Goal: Task Accomplishment & Management: Use online tool/utility

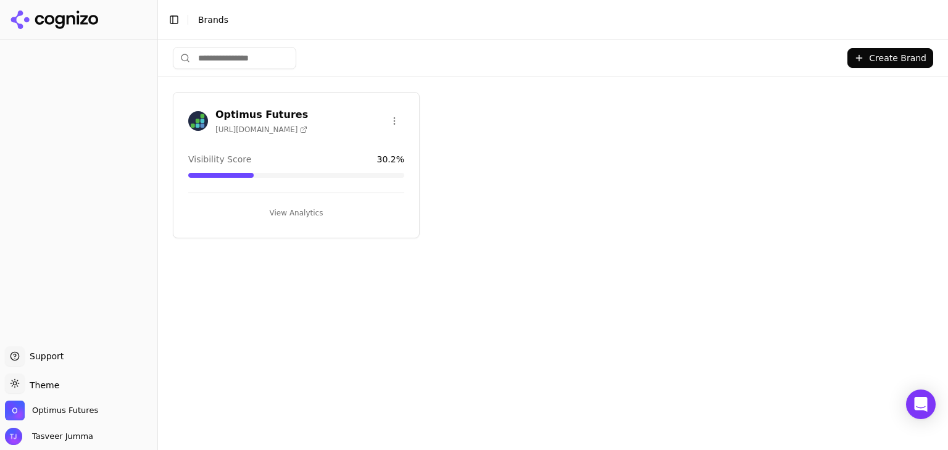
click at [297, 210] on button "View Analytics" at bounding box center [296, 213] width 216 height 20
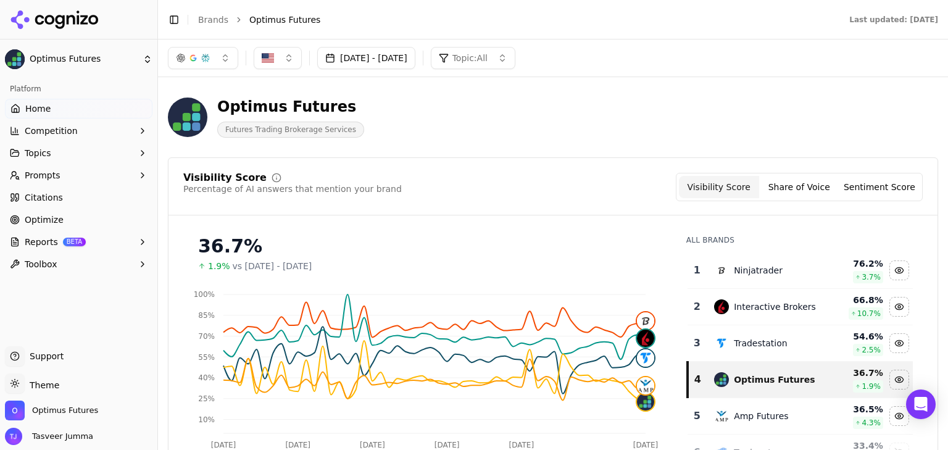
click at [63, 238] on span "BETA" at bounding box center [74, 242] width 23 height 9
click at [61, 268] on link "PDF" at bounding box center [78, 261] width 117 height 17
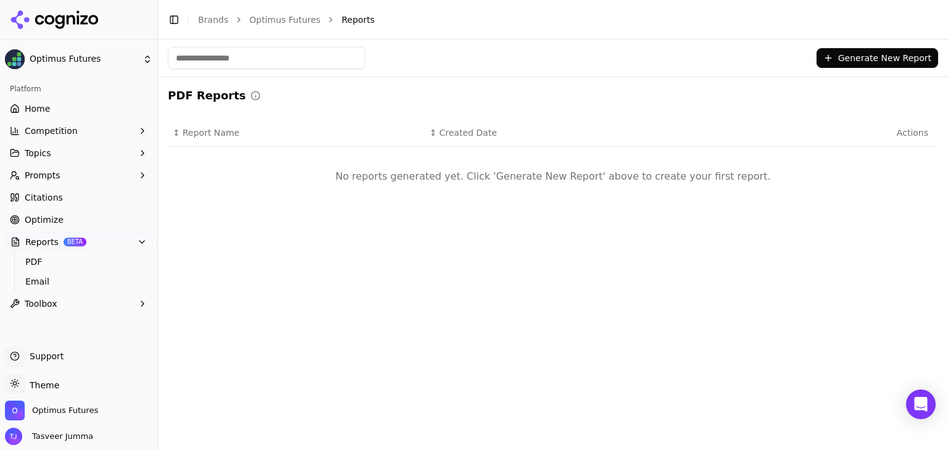
click at [890, 56] on button "Generate New Report" at bounding box center [878, 58] width 122 height 20
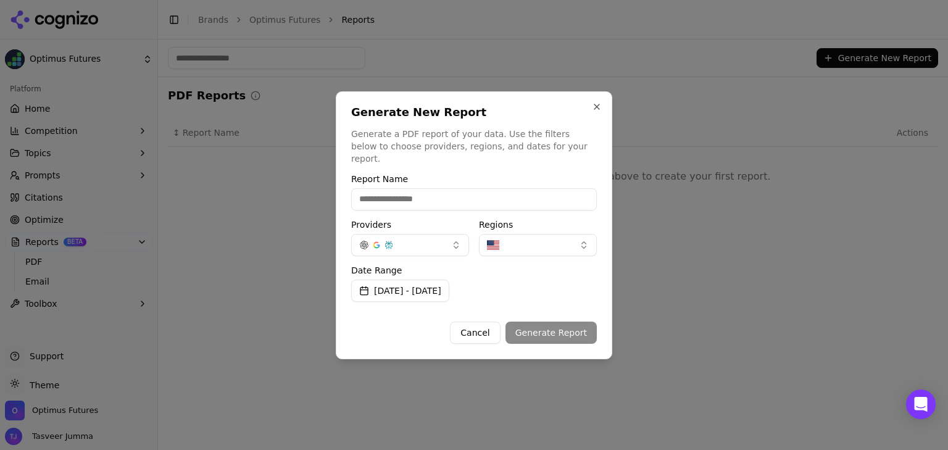
click at [439, 188] on input "Report Name" at bounding box center [474, 199] width 246 height 22
type input "**********"
click at [530, 239] on button "button" at bounding box center [538, 245] width 118 height 22
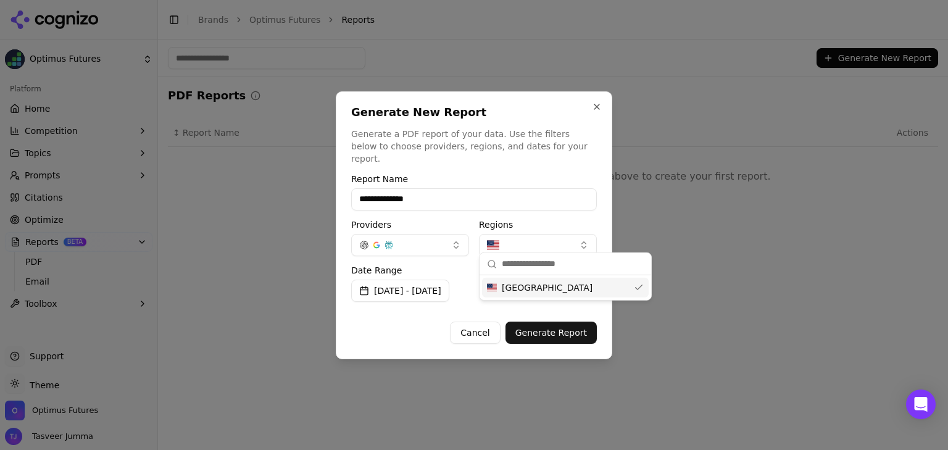
click at [542, 285] on span "[GEOGRAPHIC_DATA]" at bounding box center [547, 287] width 91 height 12
click at [532, 288] on span "[GEOGRAPHIC_DATA]" at bounding box center [547, 287] width 91 height 12
click at [552, 207] on div "**********" at bounding box center [474, 259] width 246 height 169
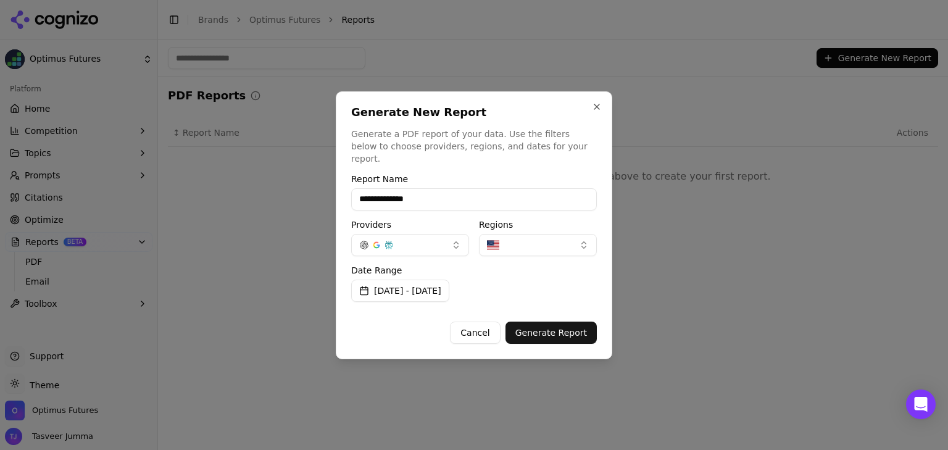
click at [412, 284] on button "[DATE] - [DATE]" at bounding box center [400, 291] width 98 height 22
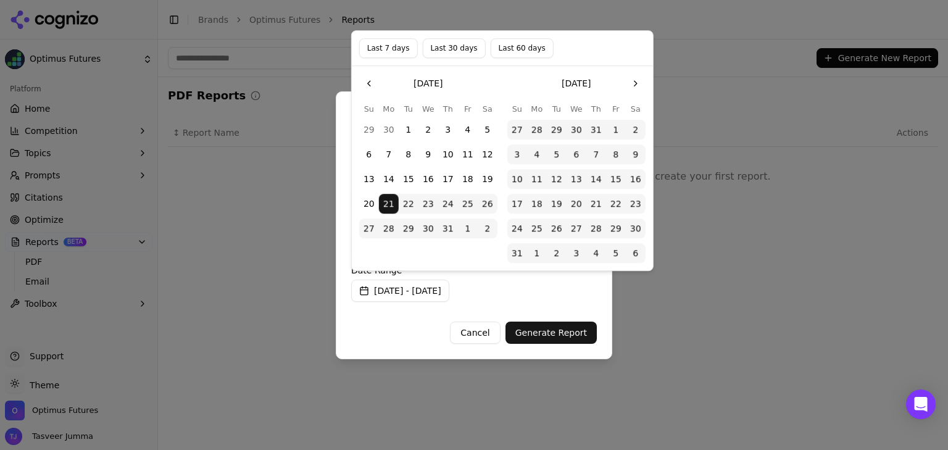
click at [502, 43] on button "Last 60 days" at bounding box center [522, 48] width 63 height 20
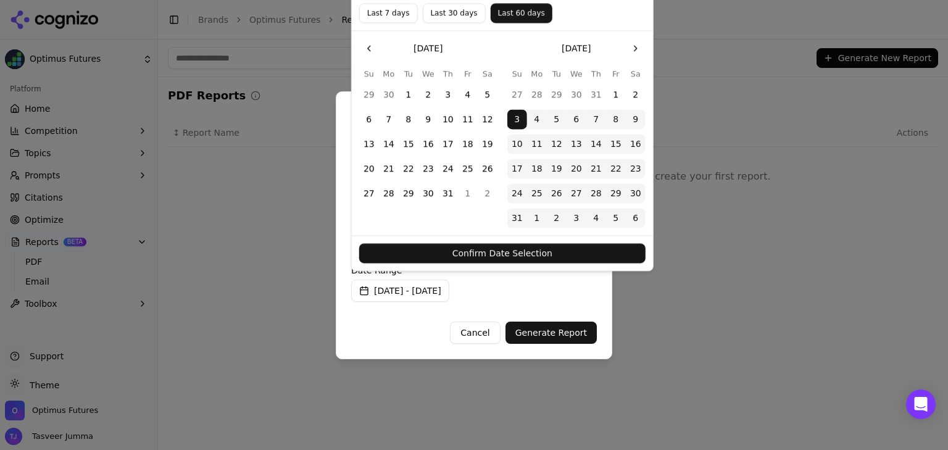
click at [486, 260] on button "Confirm Date Selection" at bounding box center [502, 254] width 286 height 20
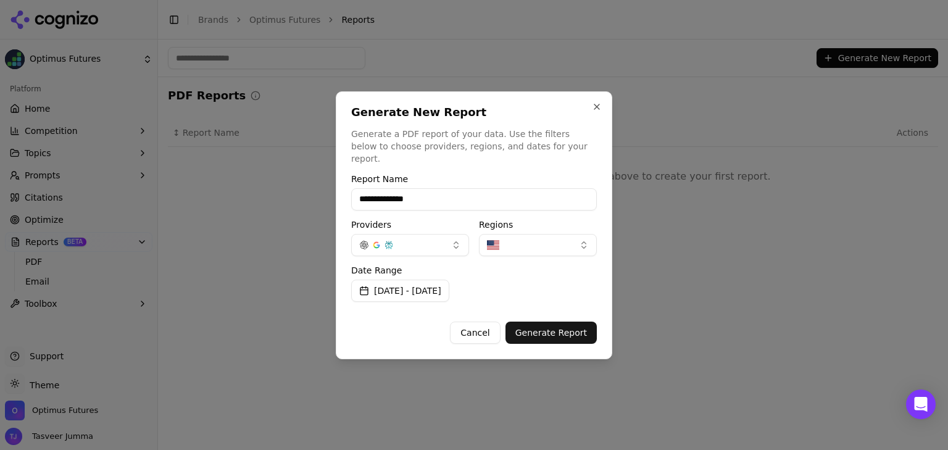
click at [551, 326] on button "Generate Report" at bounding box center [550, 333] width 91 height 22
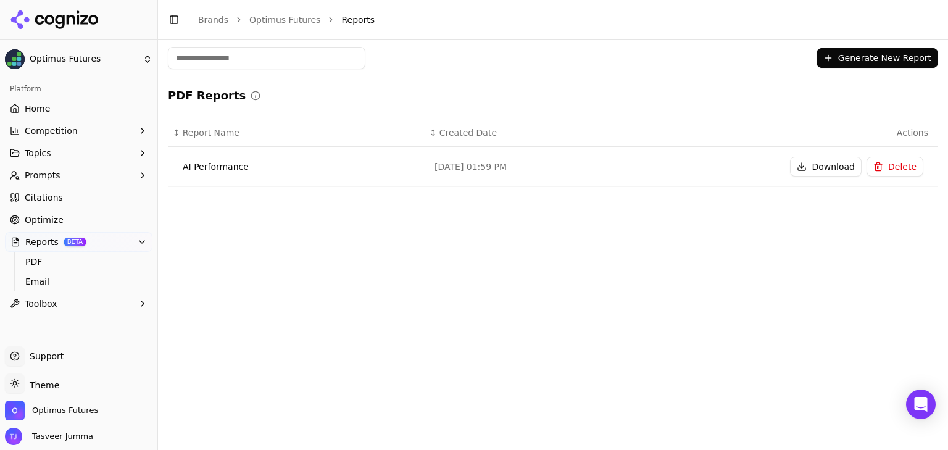
click at [820, 174] on button "Download" at bounding box center [826, 167] width 72 height 20
click at [51, 120] on ul "Home Competition Topics Prompts Citations Optimize Reports BETA PDF Email Toolb…" at bounding box center [79, 206] width 148 height 215
click at [50, 99] on link "Home" at bounding box center [79, 109] width 148 height 20
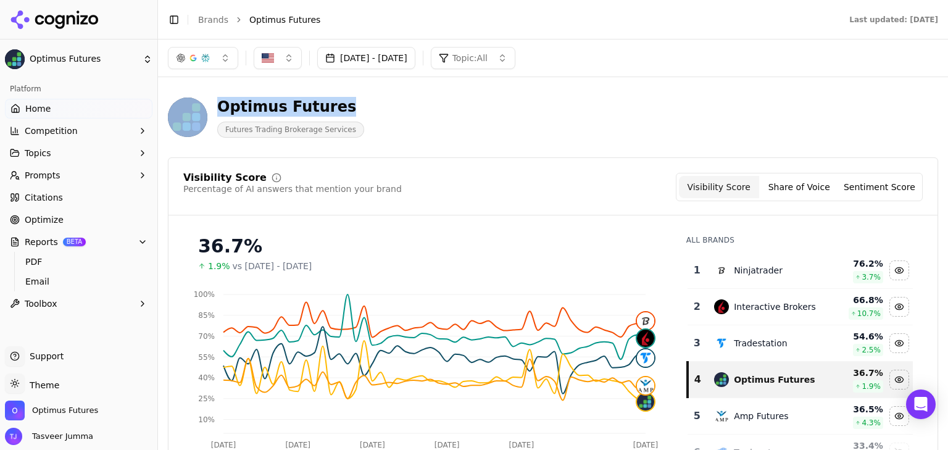
click at [941, 78] on div "[DATE] - [DATE] Topic: All Optimus Futures Futures Trading Brokerage Services V…" at bounding box center [553, 245] width 790 height 410
click at [617, 119] on div "Optimus Futures Futures Trading Brokerage Services" at bounding box center [444, 117] width 553 height 41
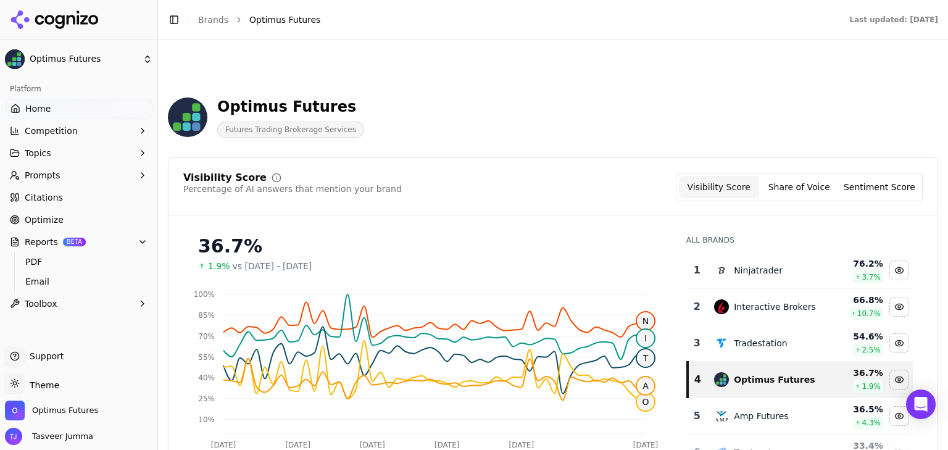
scroll to position [111, 0]
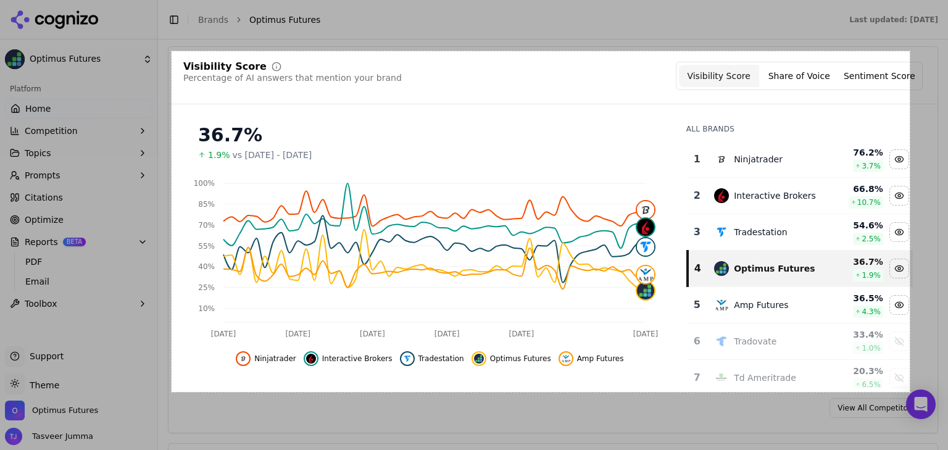
drag, startPoint x: 172, startPoint y: 51, endPoint x: 910, endPoint y: 392, distance: 813.0
click at [910, 392] on div "1196 X 552" at bounding box center [474, 225] width 948 height 450
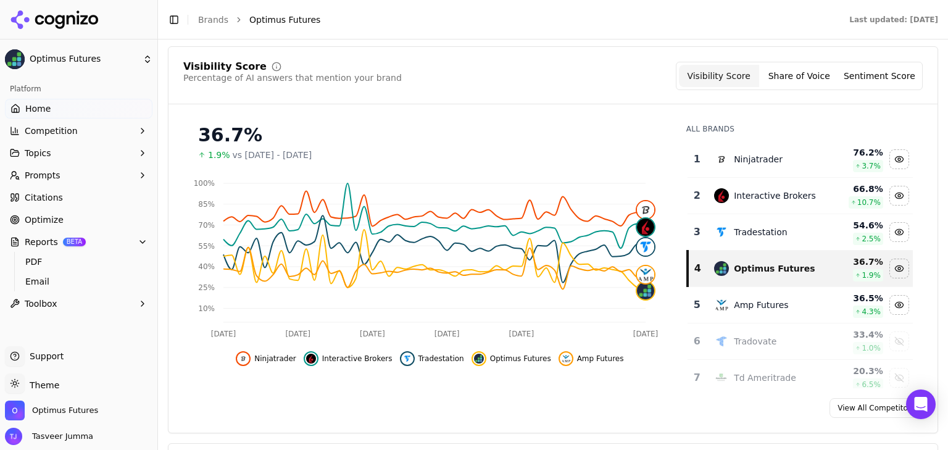
scroll to position [0, 0]
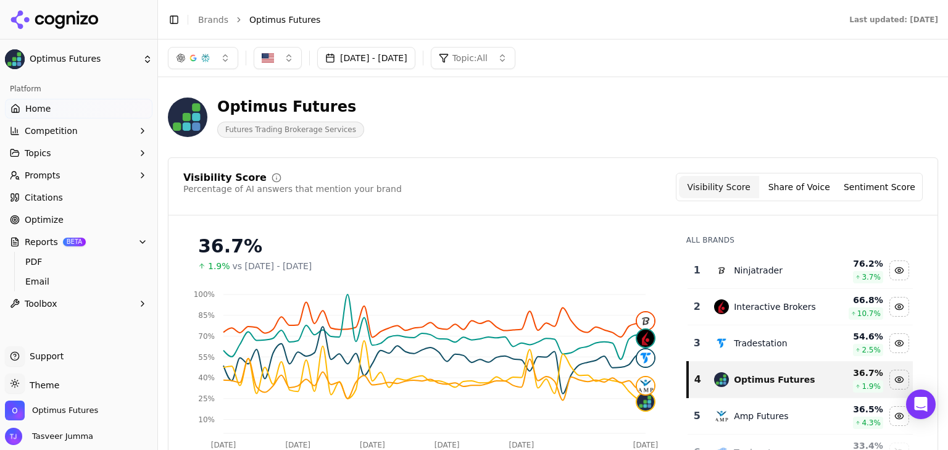
click at [367, 57] on button "[DATE] - [DATE]" at bounding box center [366, 58] width 98 height 22
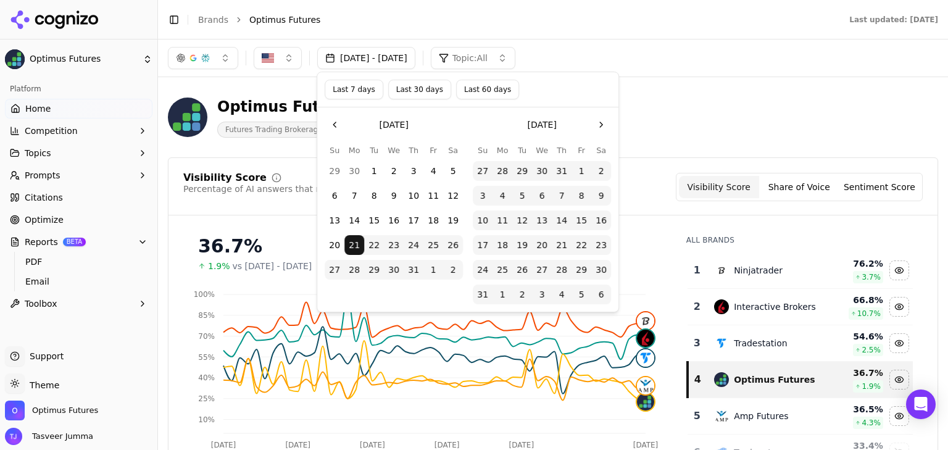
click at [760, 101] on div "Optimus Futures Futures Trading Brokerage Services" at bounding box center [553, 117] width 770 height 60
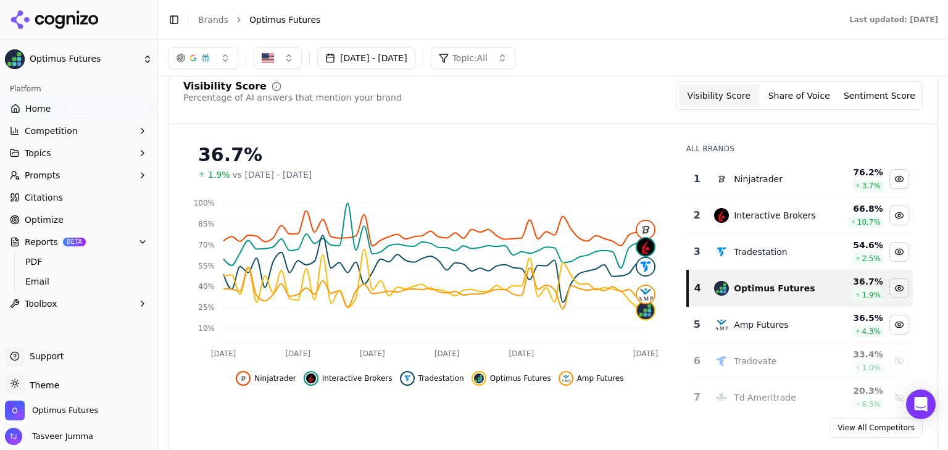
scroll to position [88, 0]
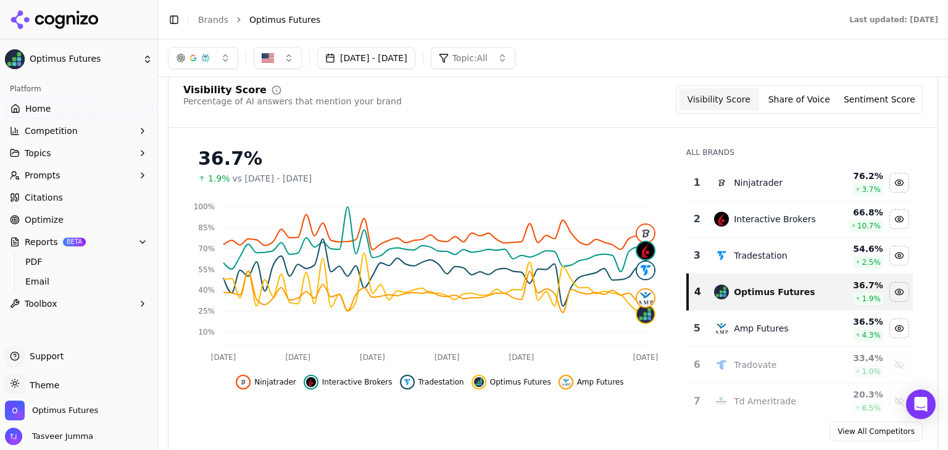
click at [415, 57] on button "[DATE] - [DATE]" at bounding box center [366, 58] width 98 height 22
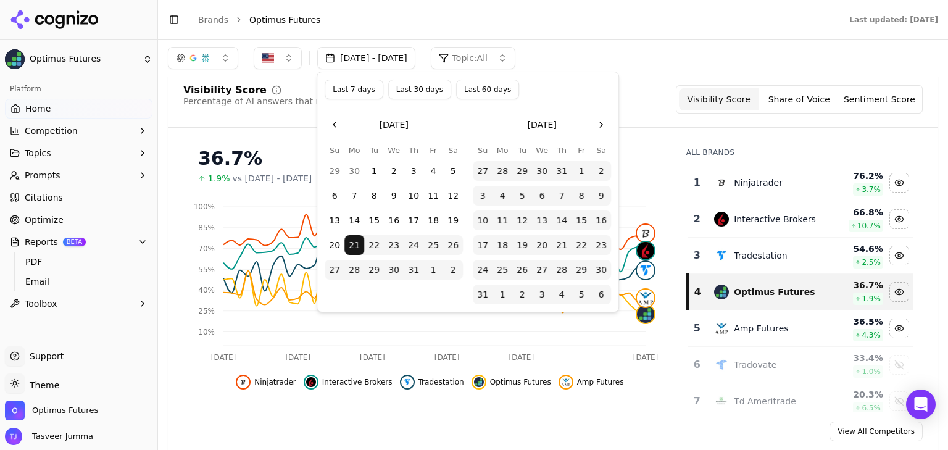
click at [488, 98] on button "Last 60 days" at bounding box center [487, 90] width 63 height 20
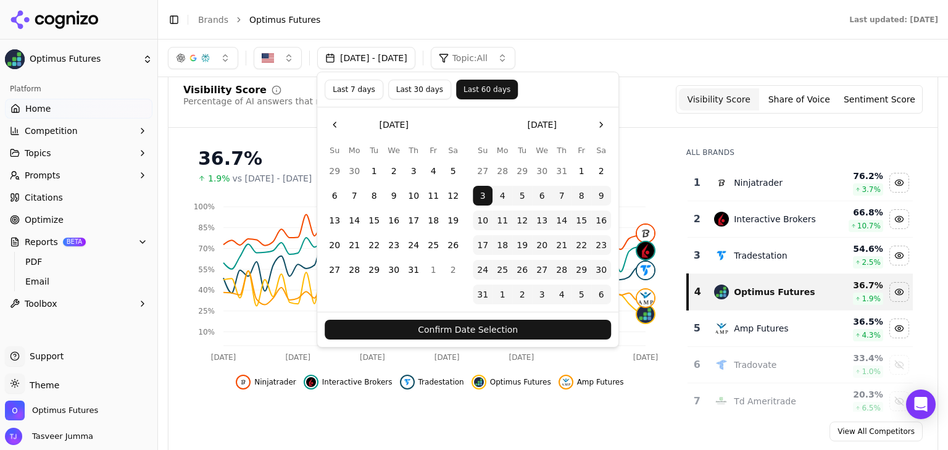
click at [496, 331] on button "Confirm Date Selection" at bounding box center [468, 330] width 286 height 20
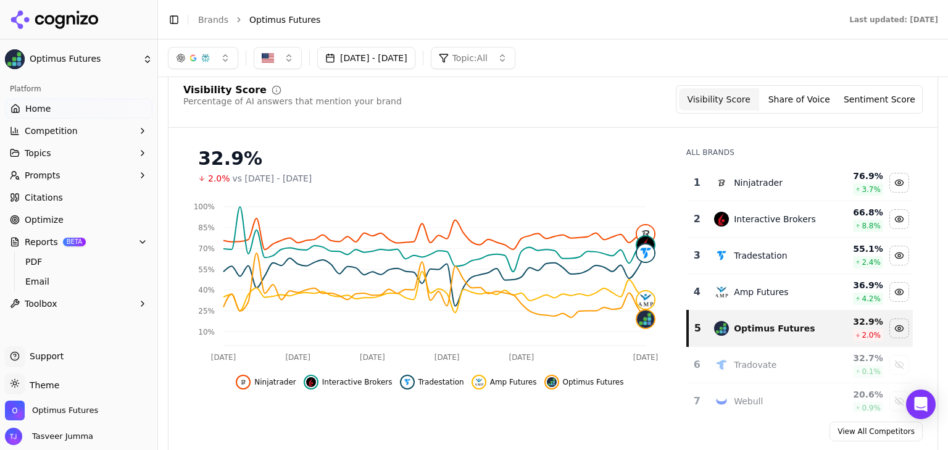
click at [415, 56] on button "[DATE] - [DATE]" at bounding box center [366, 58] width 98 height 22
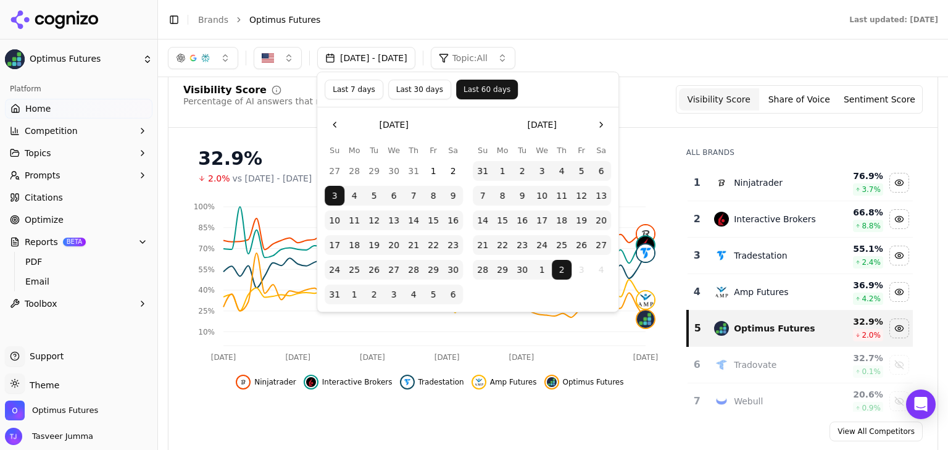
click at [424, 87] on button "Last 30 days" at bounding box center [419, 90] width 63 height 20
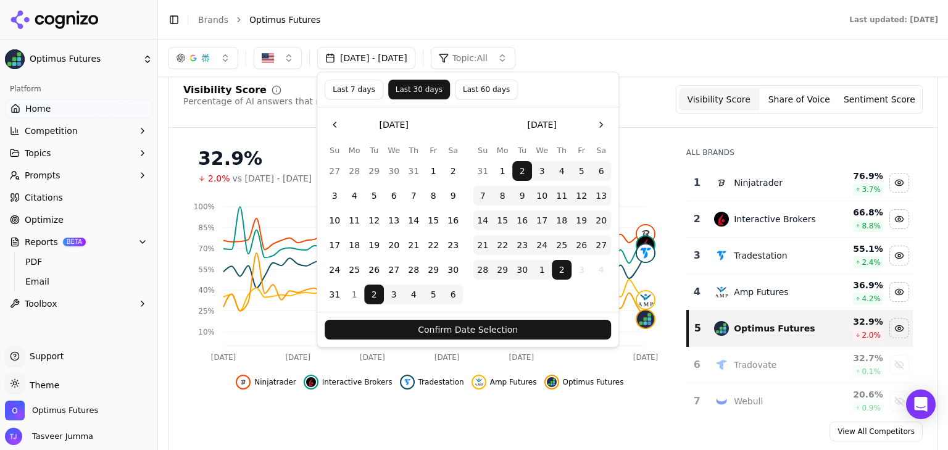
click at [468, 329] on button "Confirm Date Selection" at bounding box center [468, 330] width 286 height 20
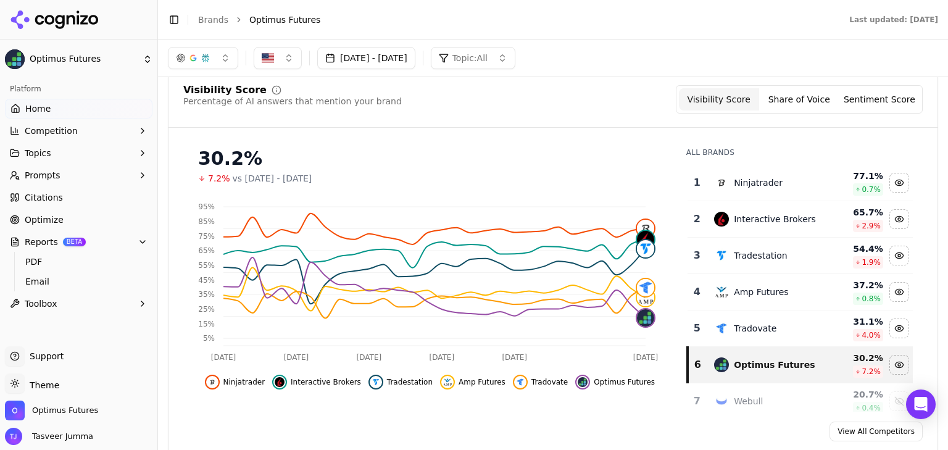
click at [406, 52] on button "[DATE] - [DATE]" at bounding box center [366, 58] width 98 height 22
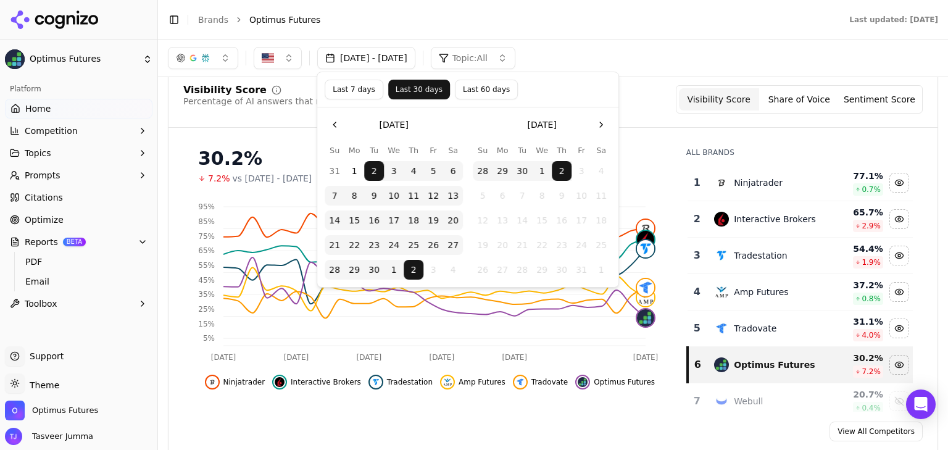
click at [367, 88] on button "Last 7 days" at bounding box center [354, 90] width 59 height 20
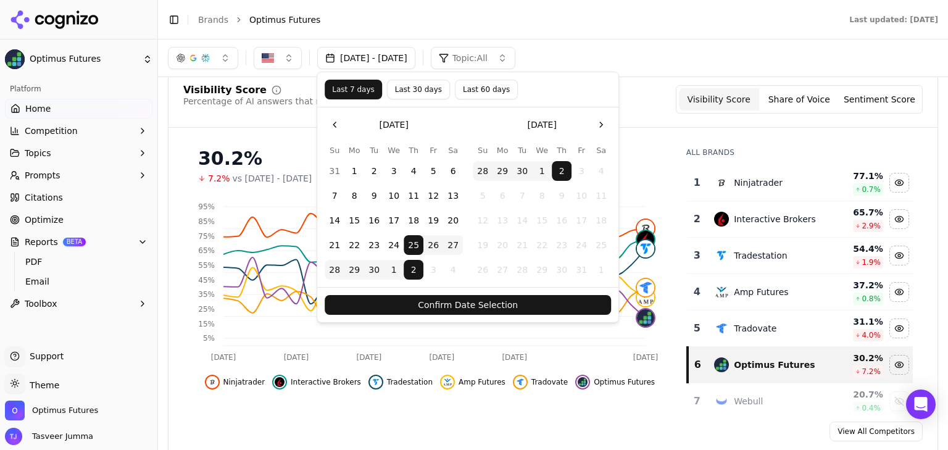
click at [483, 297] on button "Confirm Date Selection" at bounding box center [468, 305] width 286 height 20
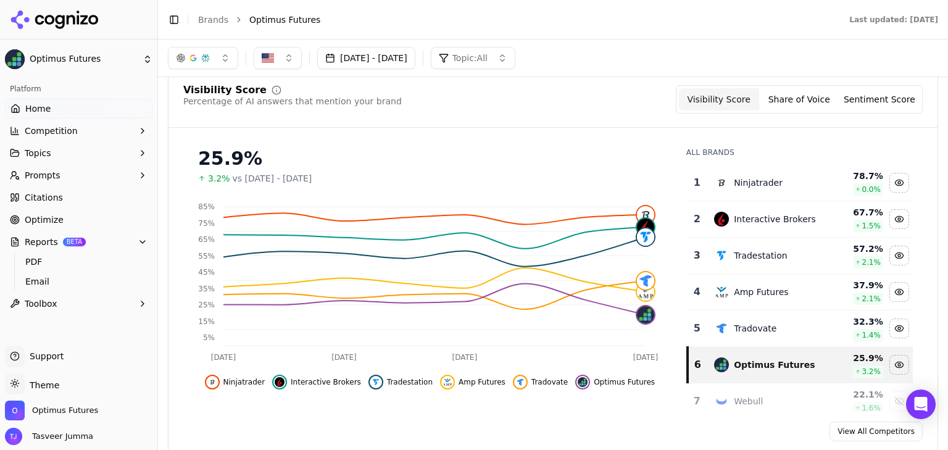
click at [399, 60] on button "[DATE] - [DATE]" at bounding box center [366, 58] width 98 height 22
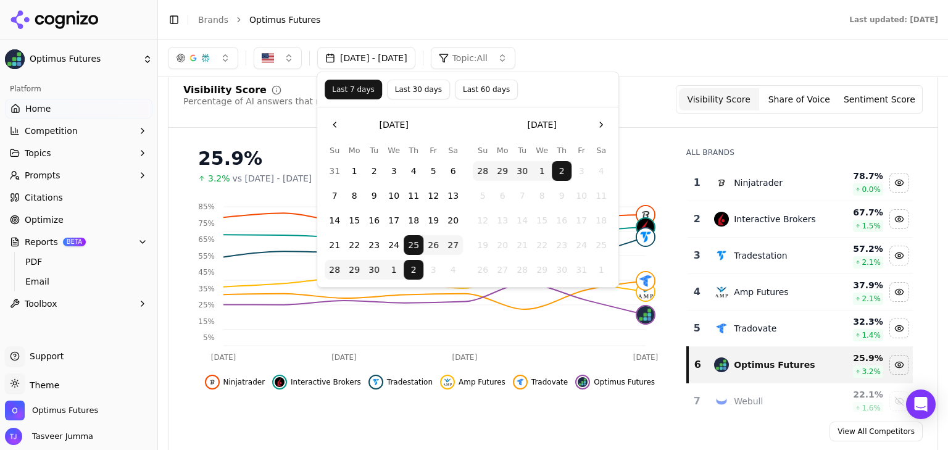
click at [341, 123] on button "Go to the Previous Month" at bounding box center [335, 125] width 20 height 20
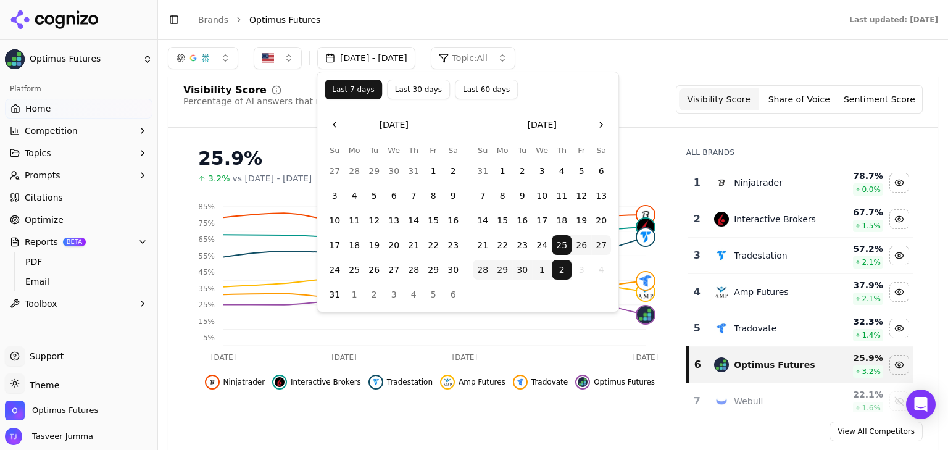
click at [341, 123] on button "Go to the Previous Month" at bounding box center [335, 125] width 20 height 20
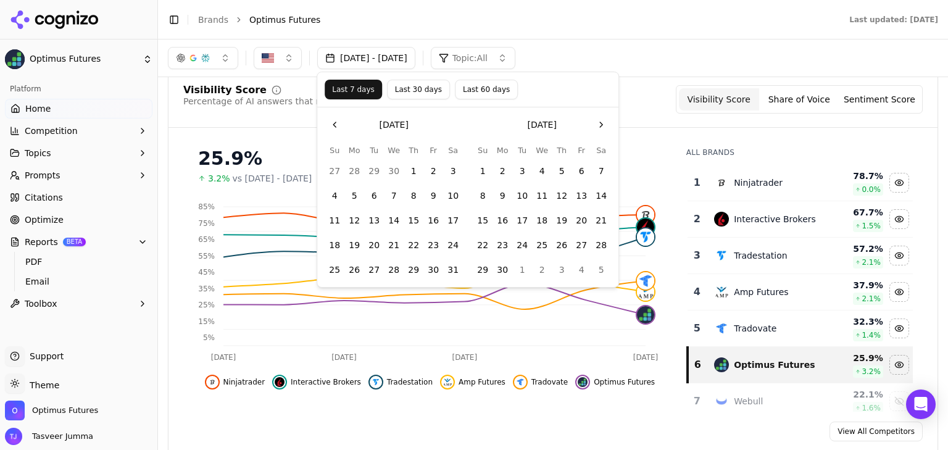
click at [341, 123] on button "Go to the Previous Month" at bounding box center [335, 125] width 20 height 20
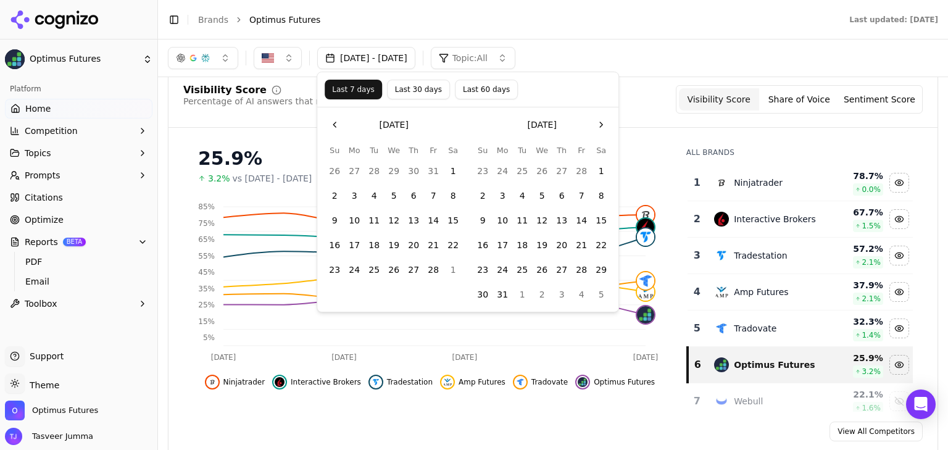
click at [341, 123] on button "Go to the Previous Month" at bounding box center [335, 125] width 20 height 20
click at [387, 165] on button "1" at bounding box center [394, 171] width 20 height 20
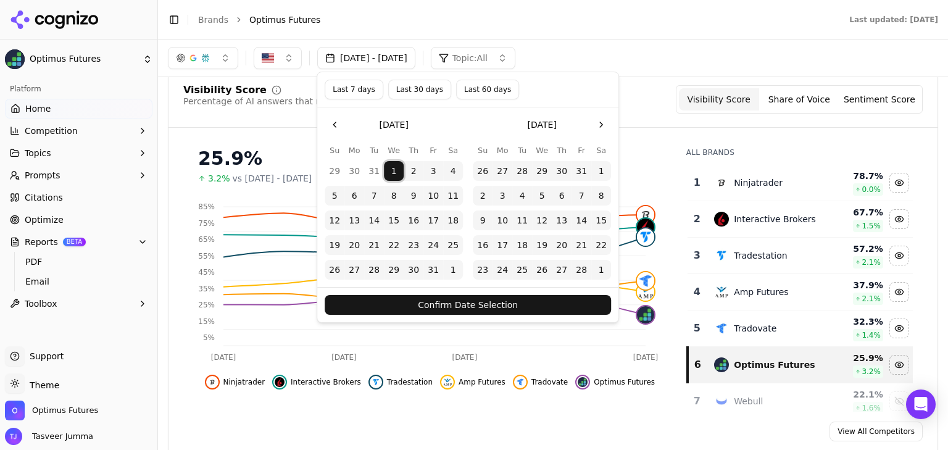
click at [609, 125] on button "Go to the Next Month" at bounding box center [601, 125] width 20 height 20
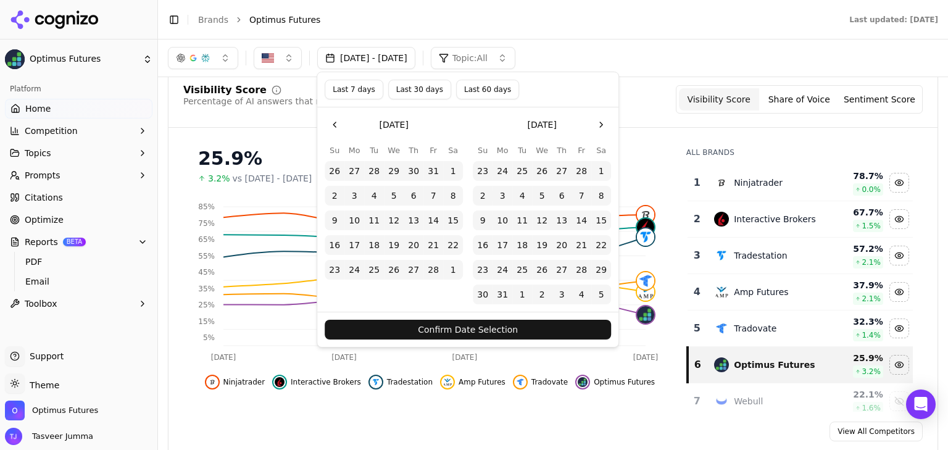
click at [609, 125] on button "Go to the Next Month" at bounding box center [601, 125] width 20 height 20
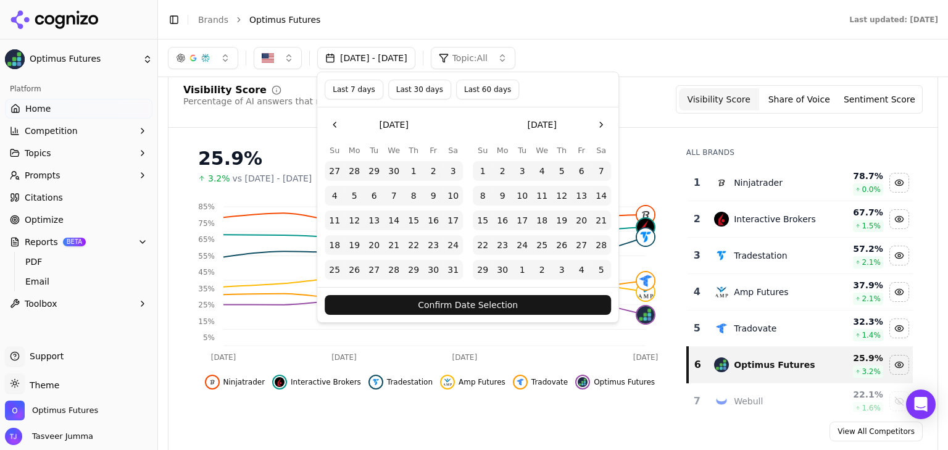
click at [609, 125] on button "Go to the Next Month" at bounding box center [601, 125] width 20 height 20
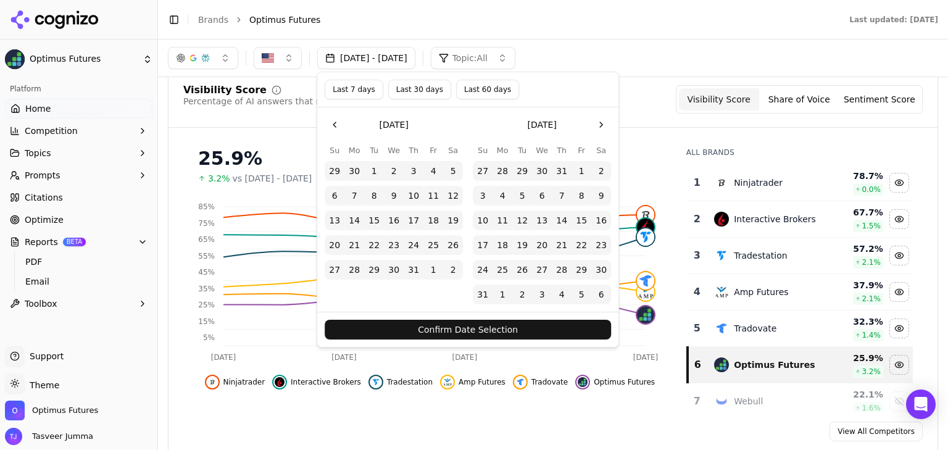
click at [609, 125] on button "Go to the Next Month" at bounding box center [601, 125] width 20 height 20
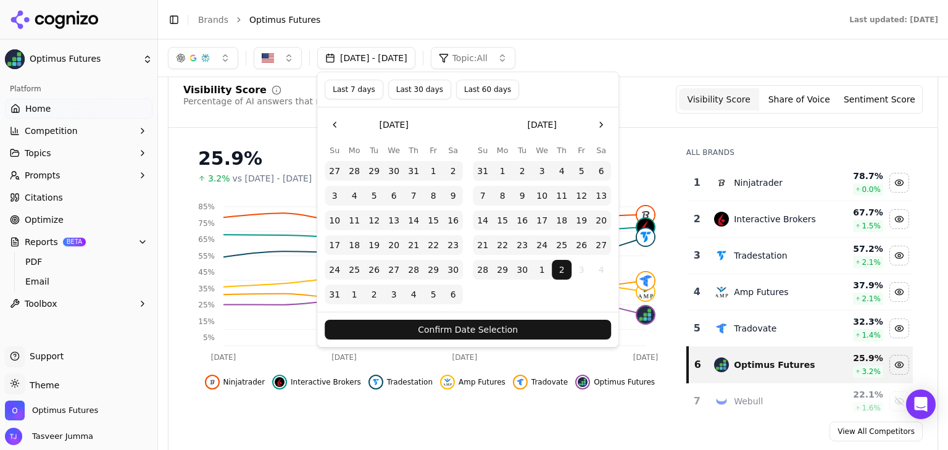
click at [609, 125] on button "Go to the Next Month" at bounding box center [601, 125] width 20 height 20
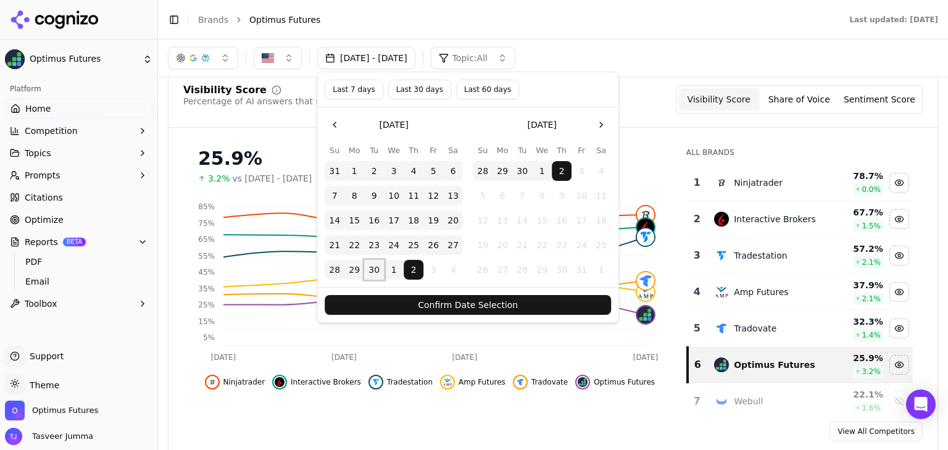
click at [370, 272] on button "30" at bounding box center [374, 270] width 20 height 20
click at [386, 301] on button "Confirm Date Selection" at bounding box center [468, 305] width 286 height 20
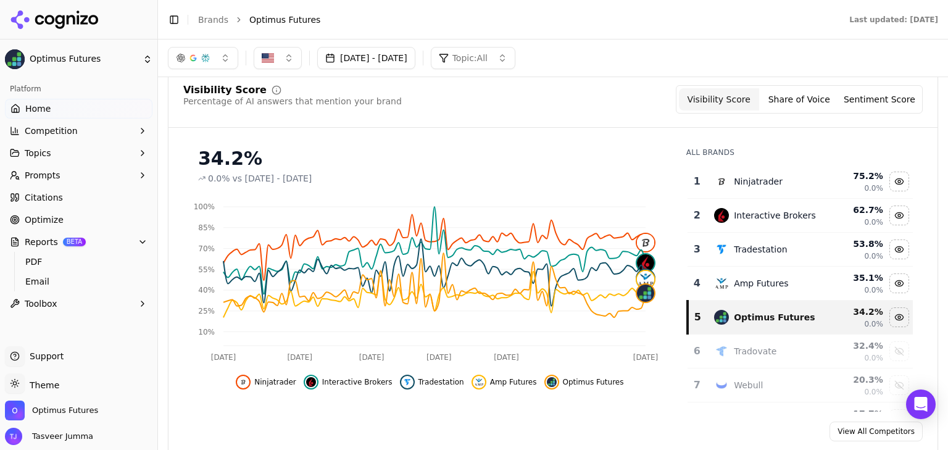
click at [410, 57] on button "[DATE] - [DATE]" at bounding box center [366, 58] width 98 height 22
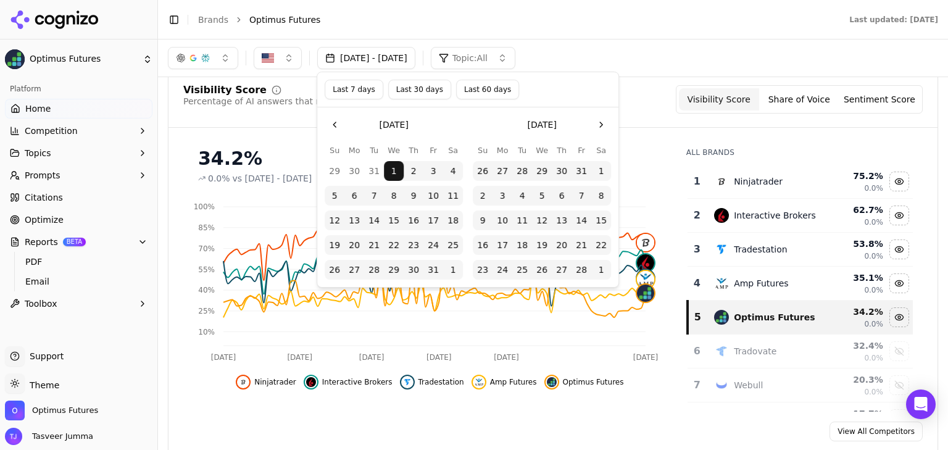
click at [597, 122] on button "Go to the Next Month" at bounding box center [601, 125] width 20 height 20
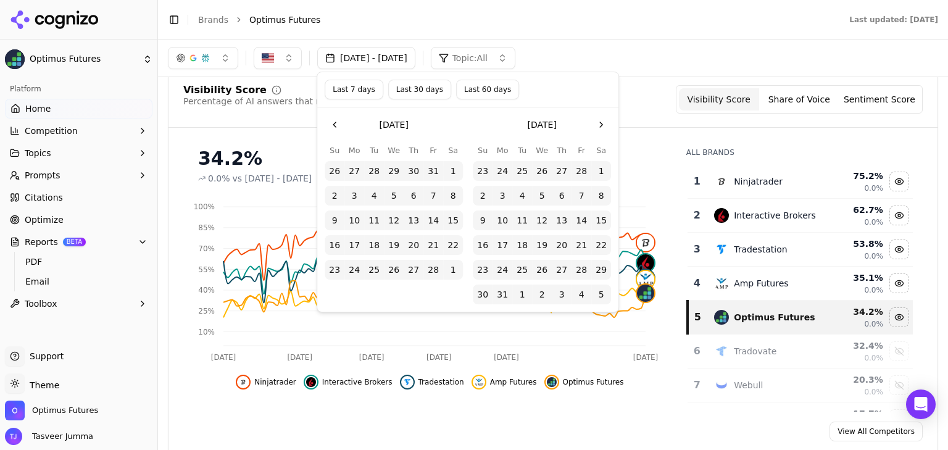
click at [597, 122] on button "Go to the Next Month" at bounding box center [601, 125] width 20 height 20
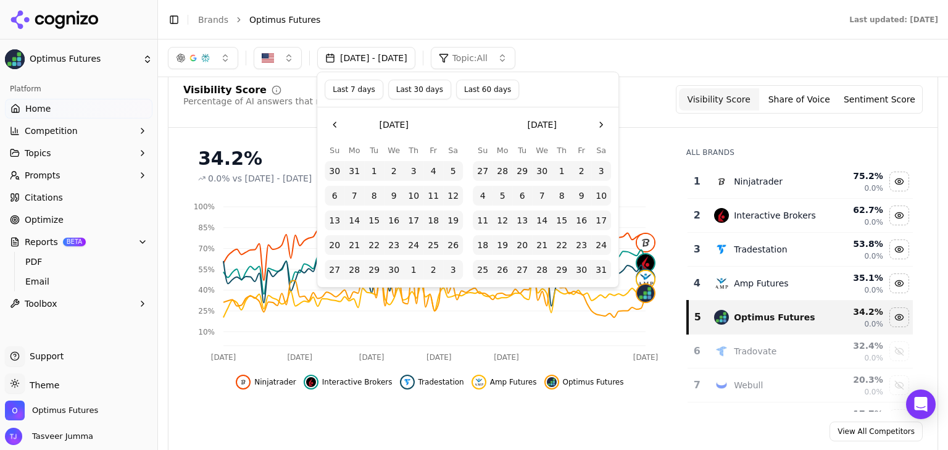
click at [597, 122] on button "Go to the Next Month" at bounding box center [601, 125] width 20 height 20
click at [483, 167] on button "1" at bounding box center [483, 171] width 20 height 20
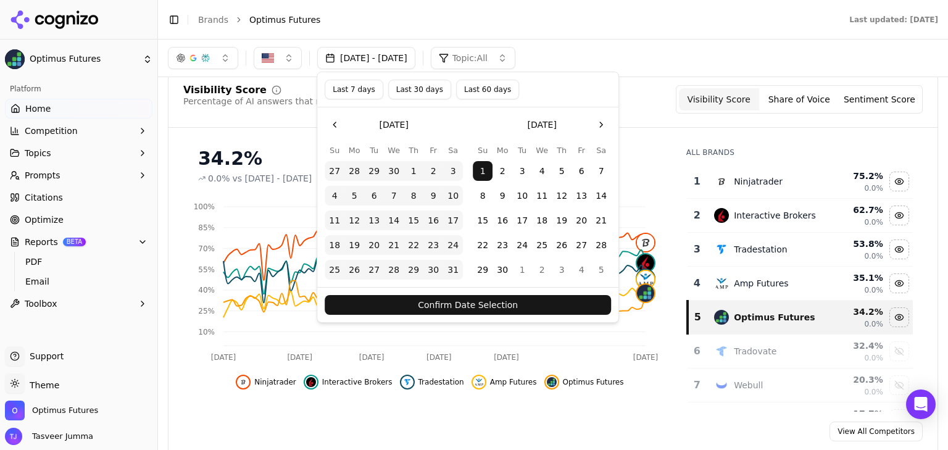
click at [605, 122] on button "Go to the Next Month" at bounding box center [601, 125] width 20 height 20
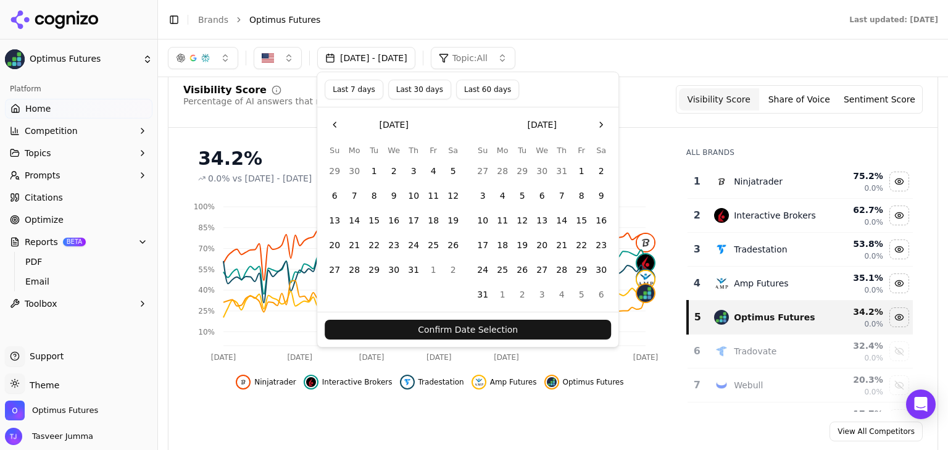
click at [605, 122] on button "Go to the Next Month" at bounding box center [601, 125] width 20 height 20
click at [518, 272] on button "30" at bounding box center [522, 270] width 20 height 20
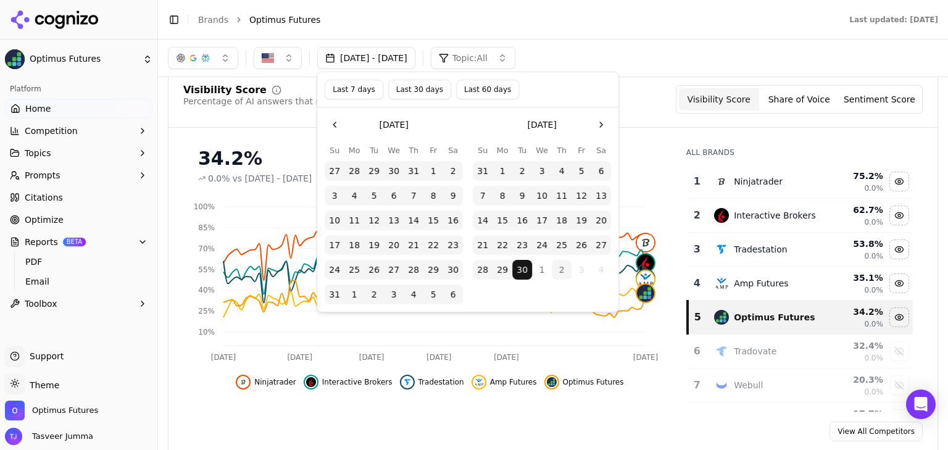
click at [647, 115] on div "Visibility Score Percentage of AI answers that mention your brand Visibility Sc…" at bounding box center [552, 106] width 769 height 43
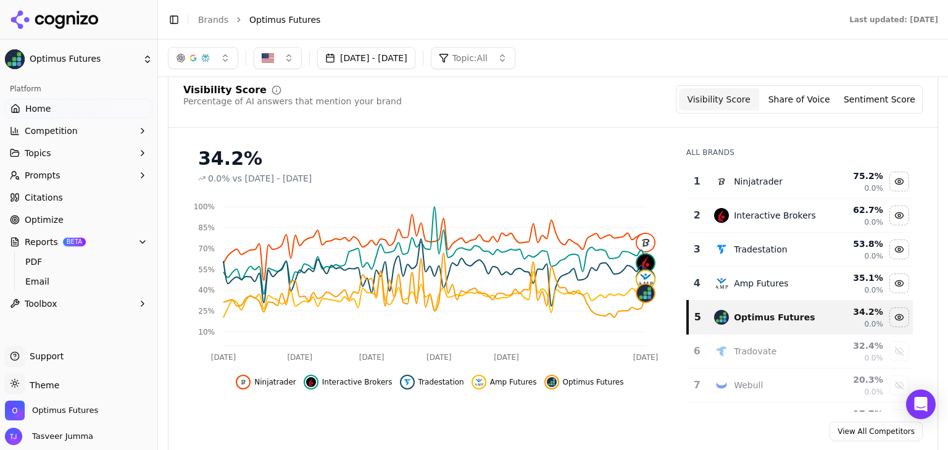
click at [415, 62] on button "[DATE] - [DATE]" at bounding box center [366, 58] width 98 height 22
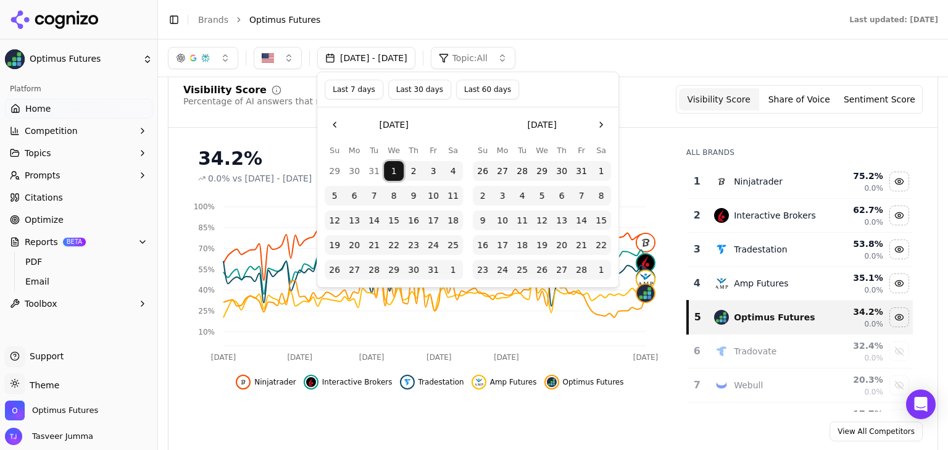
click at [389, 172] on button "1" at bounding box center [394, 171] width 20 height 20
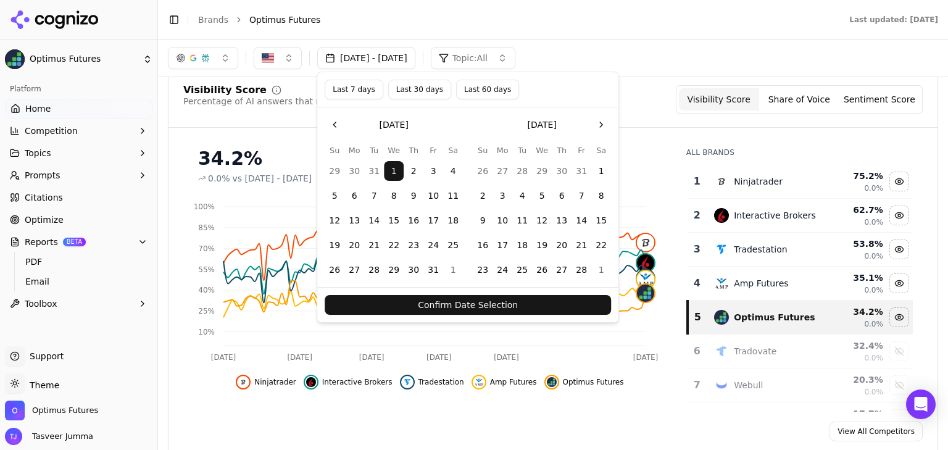
click at [594, 122] on button "Go to the Next Month" at bounding box center [601, 125] width 20 height 20
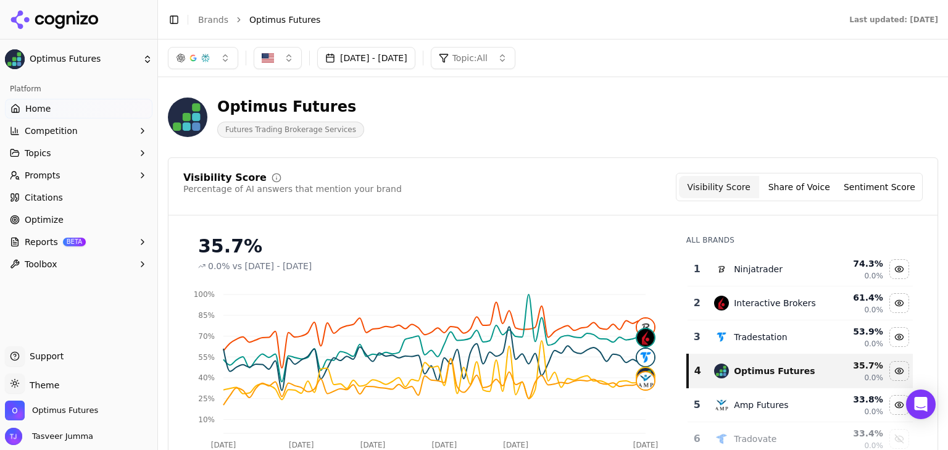
click at [397, 51] on button "Jan 01, 2025 - Aug 31, 2025" at bounding box center [366, 58] width 98 height 22
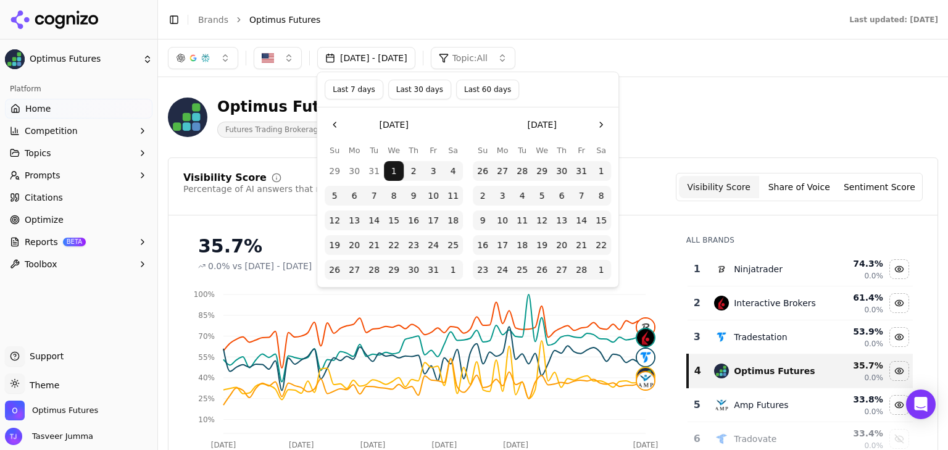
click at [488, 57] on span "Topic: All" at bounding box center [469, 58] width 35 height 12
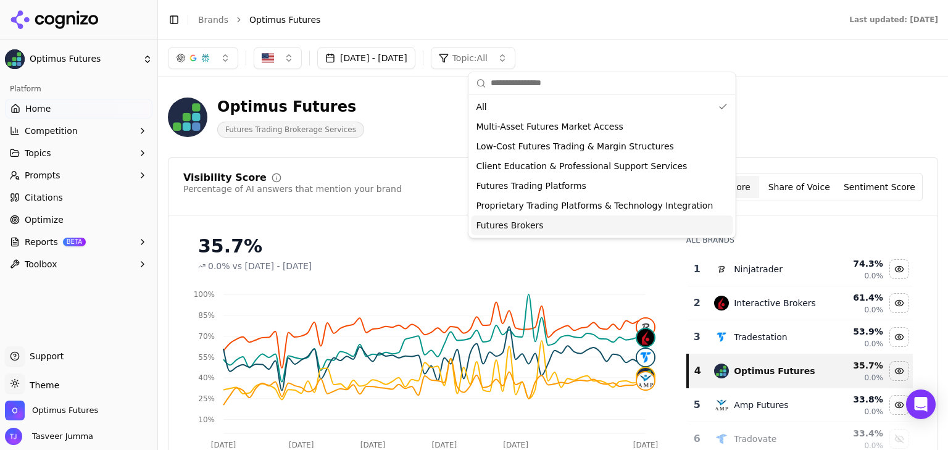
click at [526, 226] on span "Futures Brokers" at bounding box center [509, 225] width 67 height 12
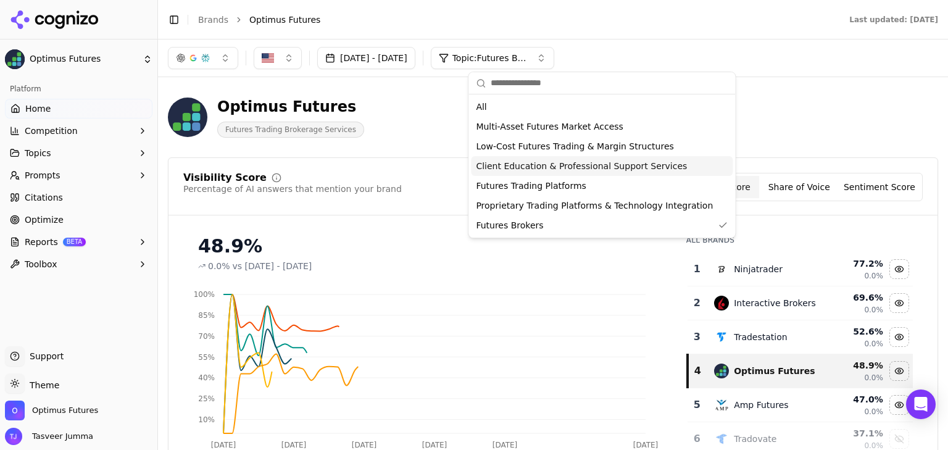
click at [426, 132] on div "Optimus Futures Futures Trading Brokerage Services" at bounding box center [444, 117] width 553 height 41
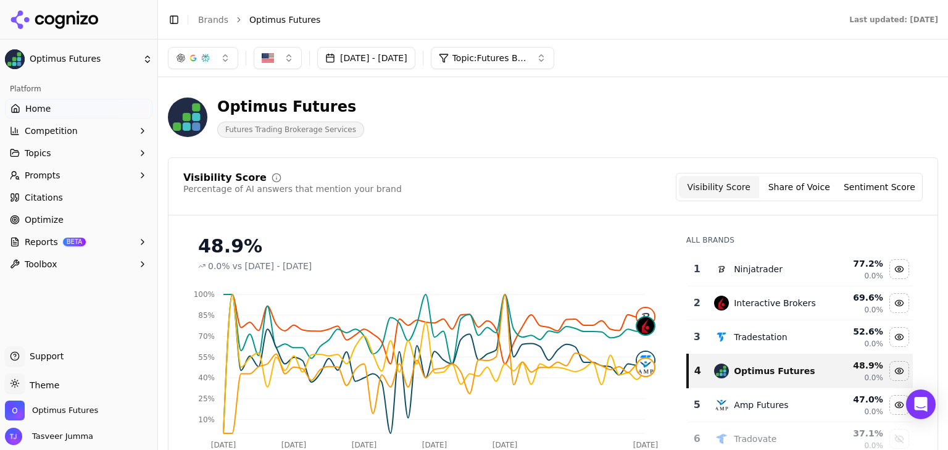
click at [373, 67] on button "Jan 01, 2025 - Aug 31, 2025" at bounding box center [366, 58] width 98 height 22
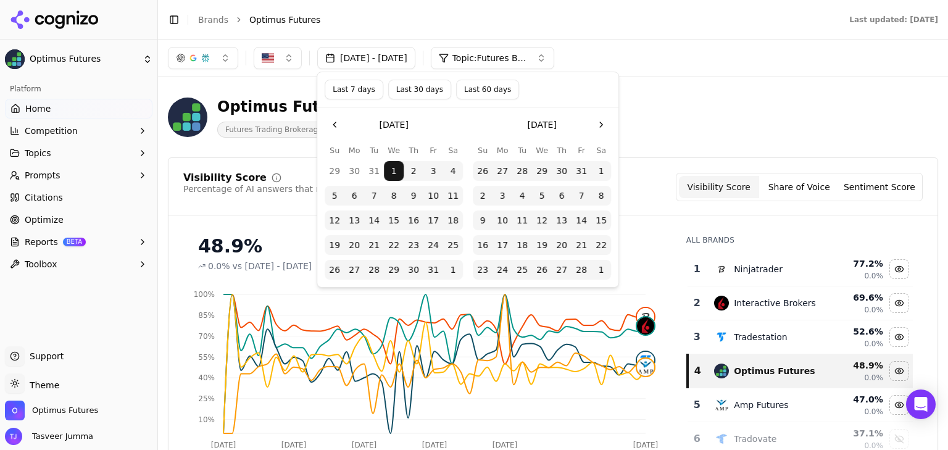
click at [470, 86] on button "Last 60 days" at bounding box center [487, 90] width 63 height 20
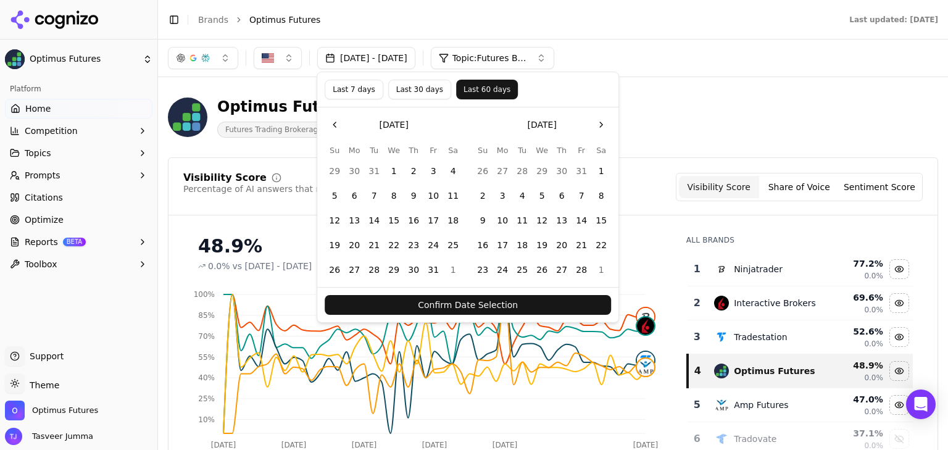
click at [535, 310] on button "Confirm Date Selection" at bounding box center [468, 305] width 286 height 20
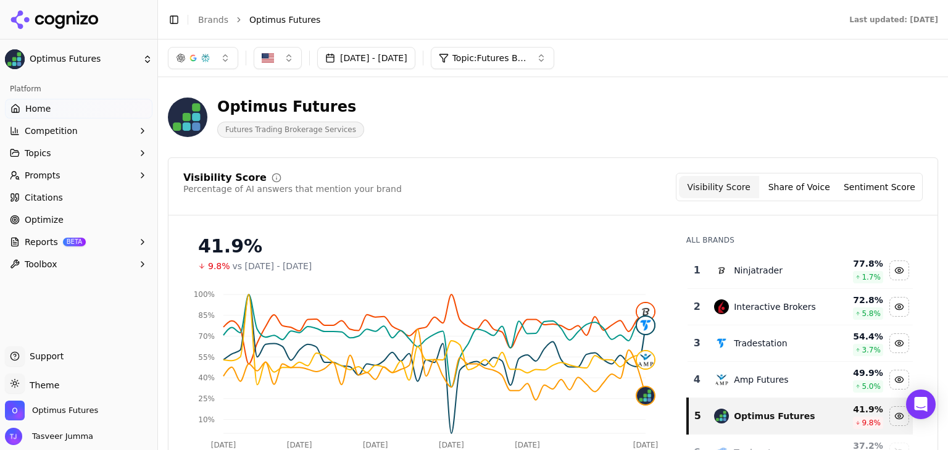
click at [415, 56] on button "[DATE] - [DATE]" at bounding box center [366, 58] width 98 height 22
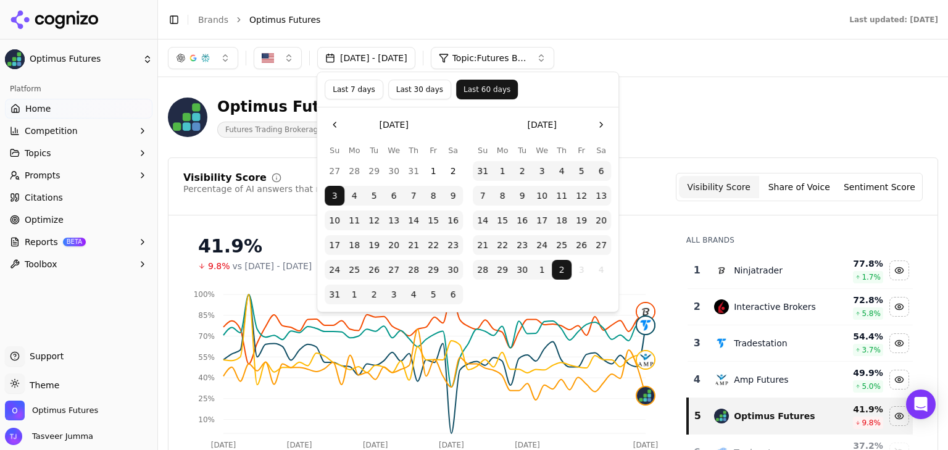
click at [425, 92] on button "Last 30 days" at bounding box center [419, 90] width 63 height 20
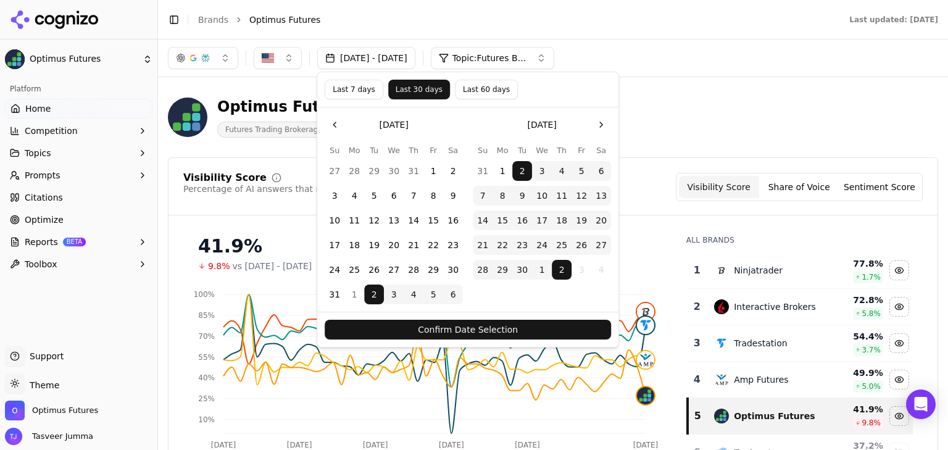
click at [500, 330] on button "Confirm Date Selection" at bounding box center [468, 330] width 286 height 20
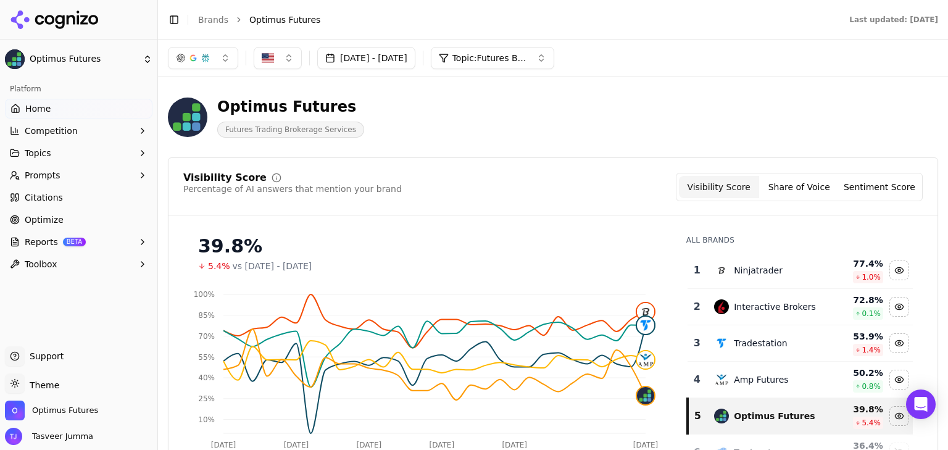
click at [388, 50] on button "[DATE] - [DATE]" at bounding box center [366, 58] width 98 height 22
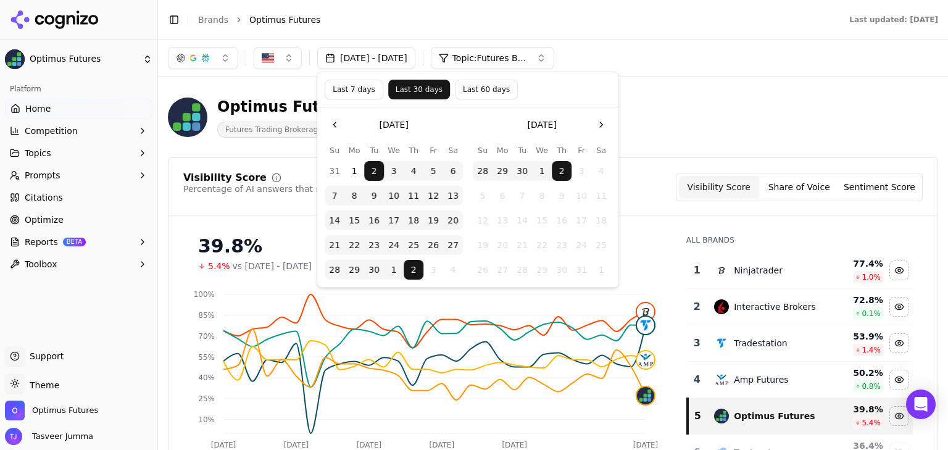
click at [359, 91] on button "Last 7 days" at bounding box center [354, 90] width 59 height 20
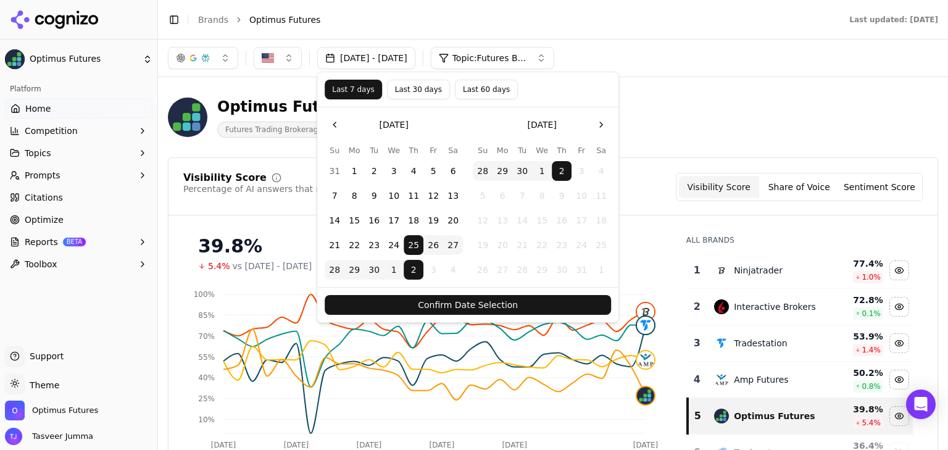
click at [467, 301] on button "Confirm Date Selection" at bounding box center [468, 305] width 286 height 20
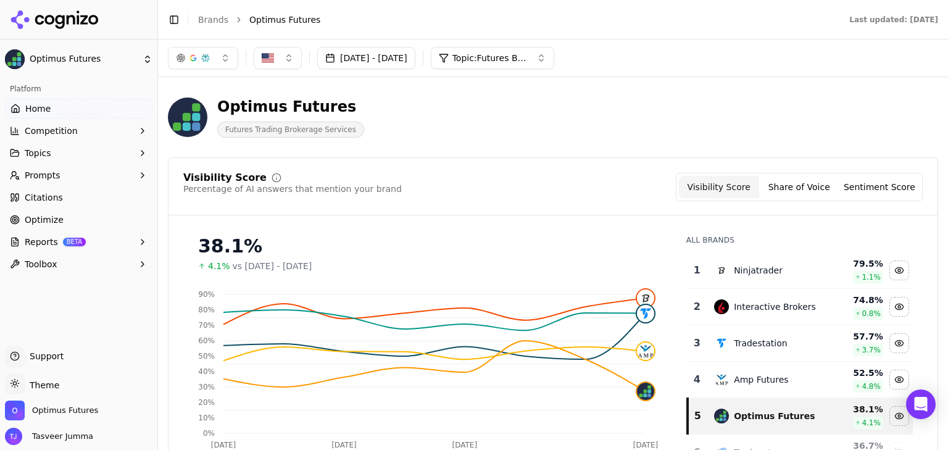
click at [415, 62] on button "[DATE] - [DATE]" at bounding box center [366, 58] width 98 height 22
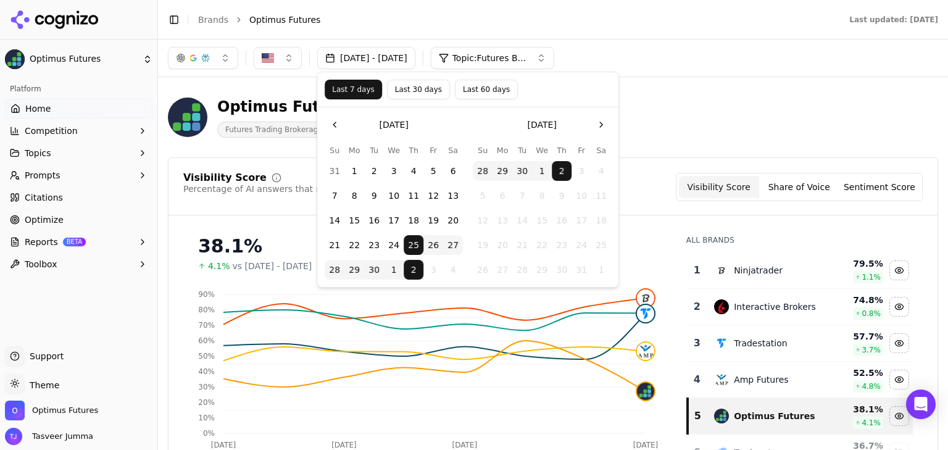
click at [340, 118] on button "Go to the Previous Month" at bounding box center [335, 125] width 20 height 20
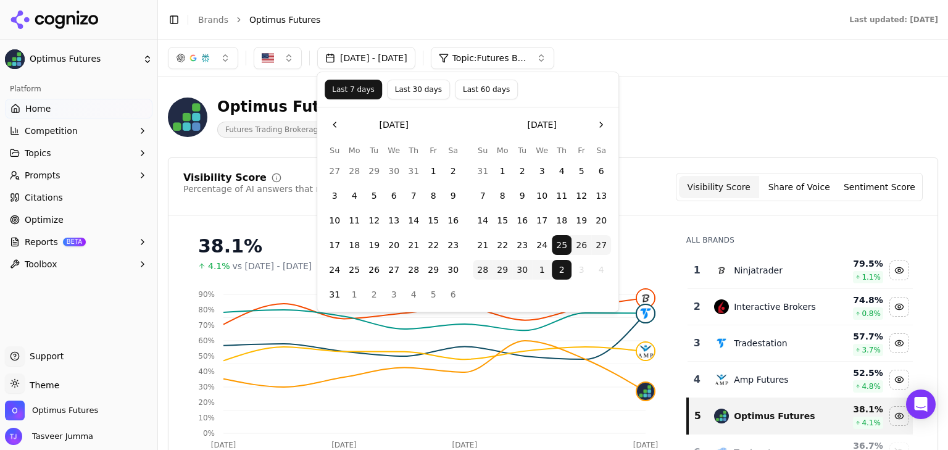
click at [455, 93] on button "Last 60 days" at bounding box center [486, 90] width 63 height 20
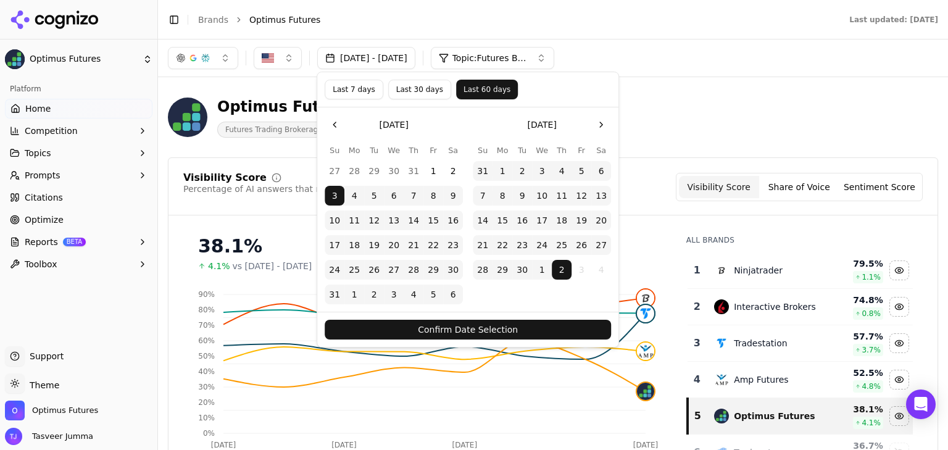
click at [475, 325] on button "Confirm Date Selection" at bounding box center [468, 330] width 286 height 20
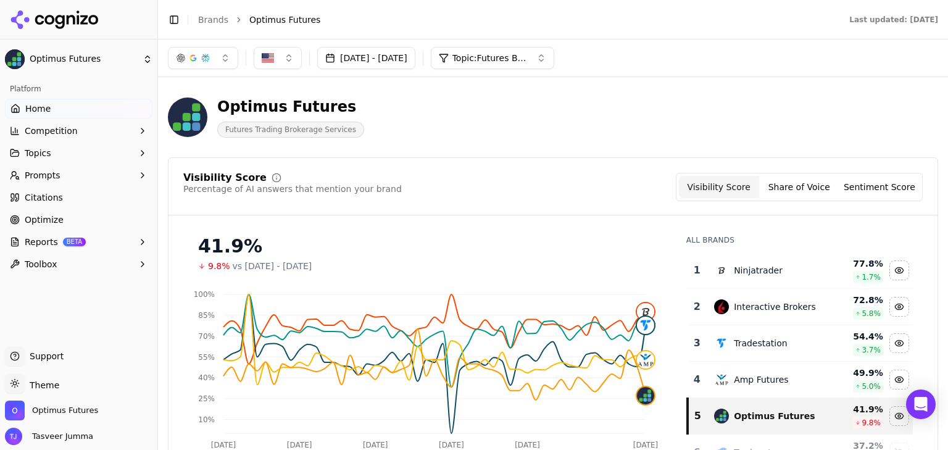
click at [415, 56] on button "[DATE] - [DATE]" at bounding box center [366, 58] width 98 height 22
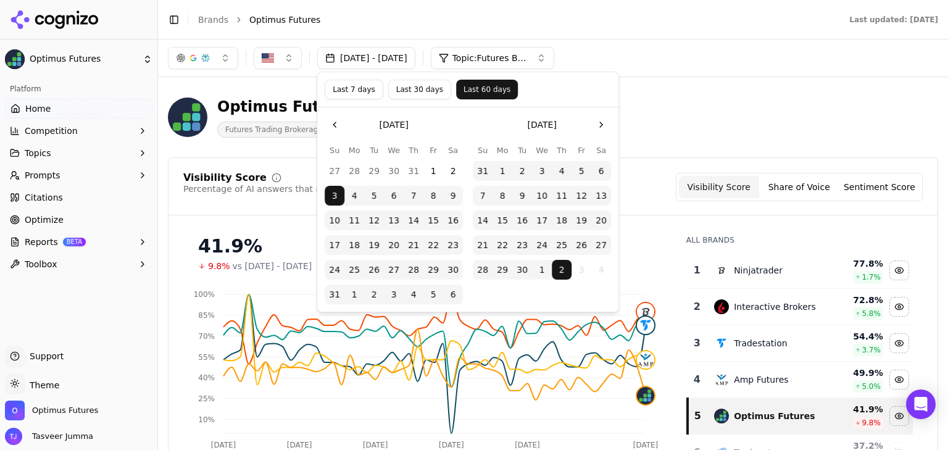
click at [336, 130] on button "Go to the Previous Month" at bounding box center [335, 125] width 20 height 20
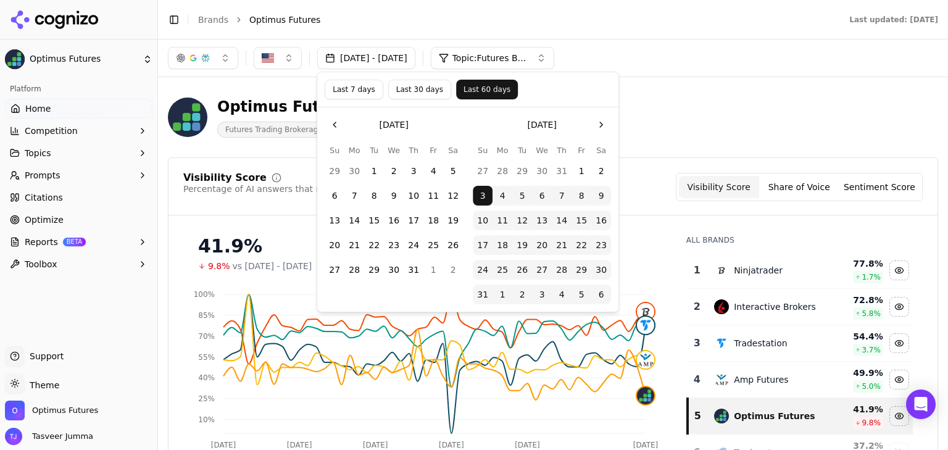
click at [333, 128] on button "Go to the Previous Month" at bounding box center [335, 125] width 20 height 20
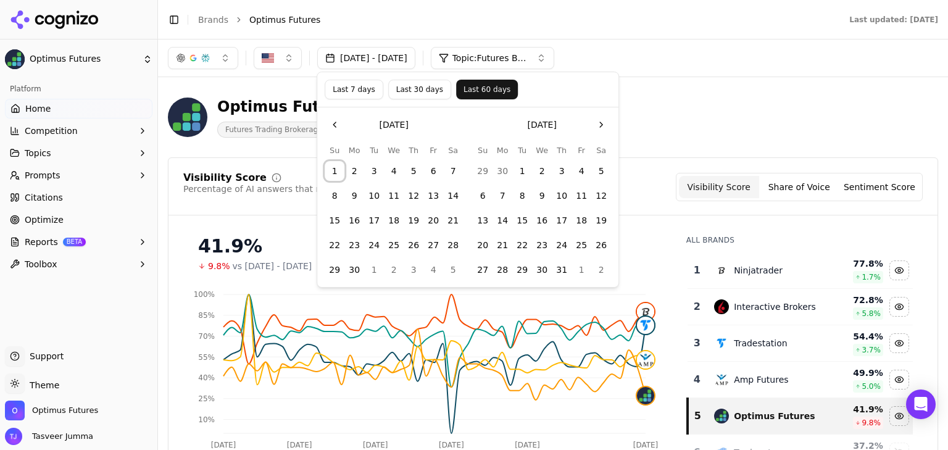
click at [339, 168] on button "1" at bounding box center [335, 171] width 20 height 20
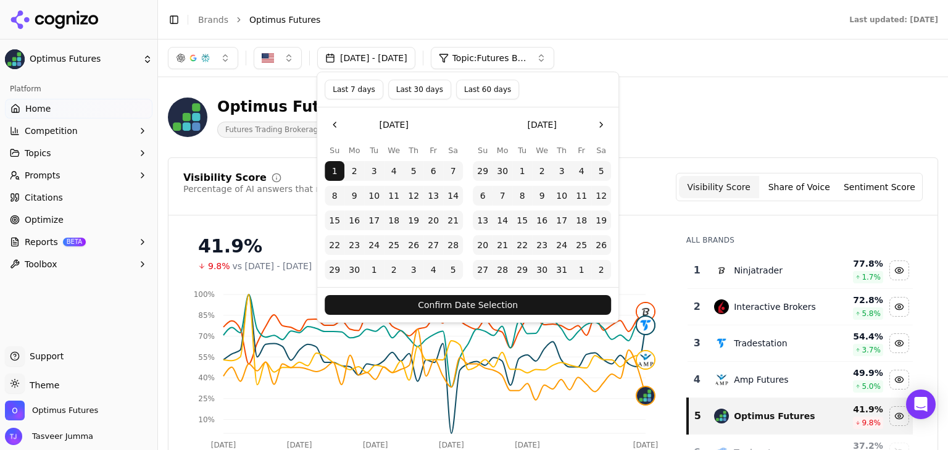
click at [597, 124] on button "Go to the Next Month" at bounding box center [601, 125] width 20 height 20
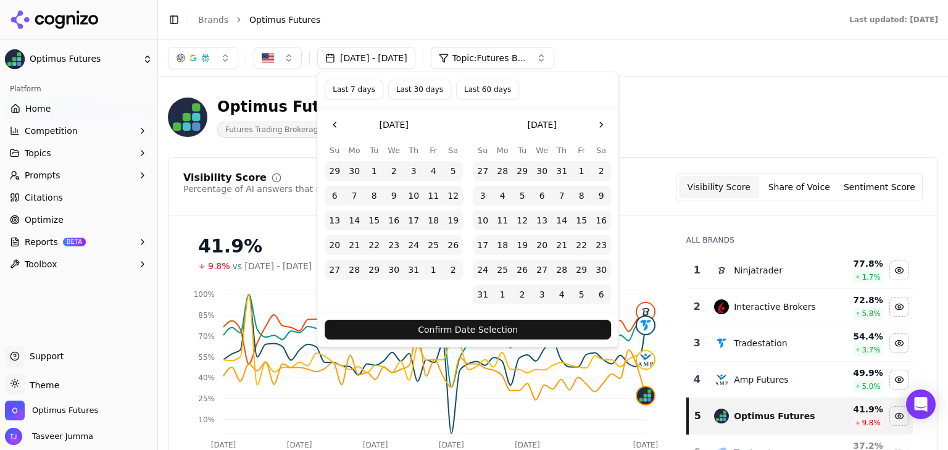
click at [597, 124] on button "Go to the Next Month" at bounding box center [601, 125] width 20 height 20
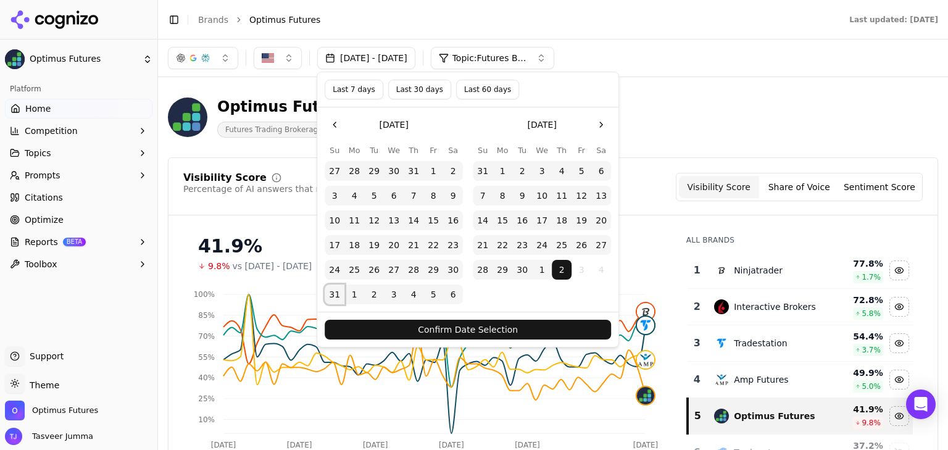
click at [338, 293] on button "31" at bounding box center [335, 295] width 20 height 20
click at [338, 121] on button "Go to the Previous Month" at bounding box center [335, 125] width 20 height 20
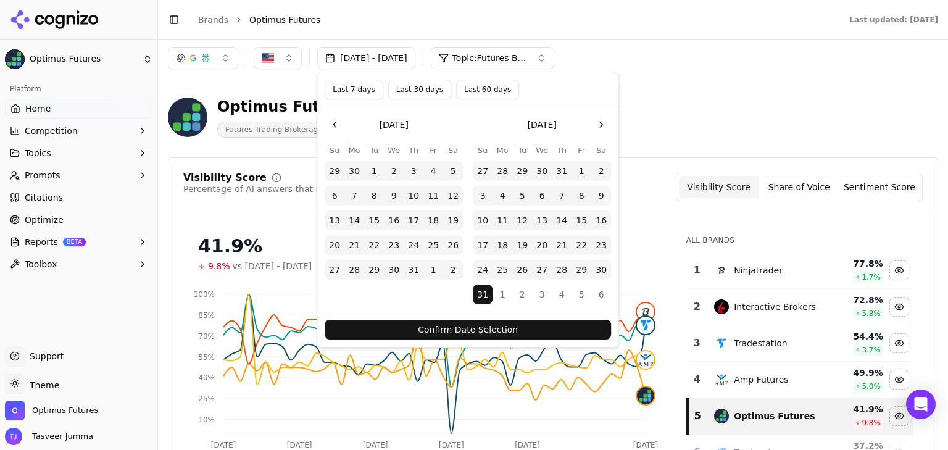
click at [338, 121] on button "Go to the Previous Month" at bounding box center [335, 125] width 20 height 20
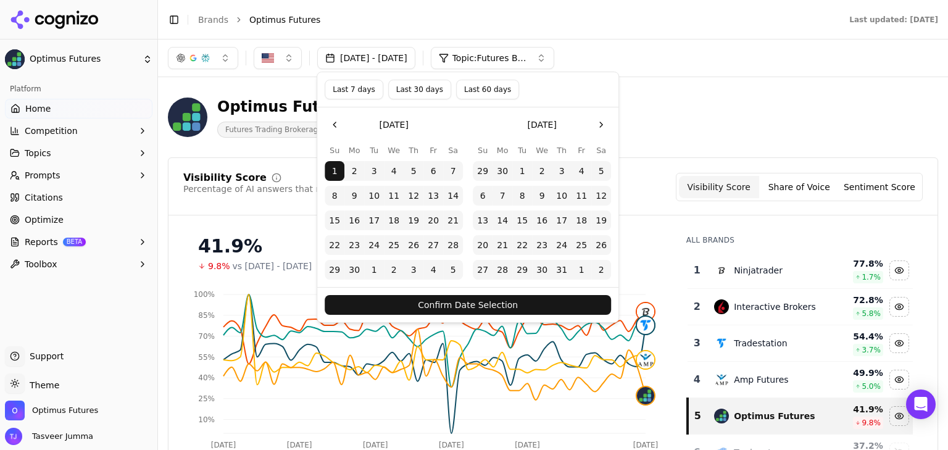
click at [338, 121] on button "Go to the Previous Month" at bounding box center [335, 125] width 20 height 20
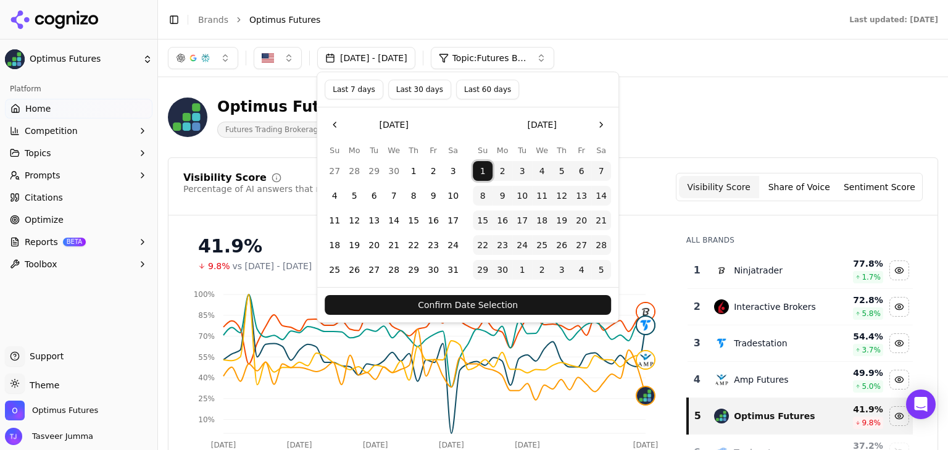
click at [485, 165] on button "1" at bounding box center [483, 171] width 20 height 20
click at [354, 57] on button "[DATE] - [DATE]" at bounding box center [366, 58] width 98 height 22
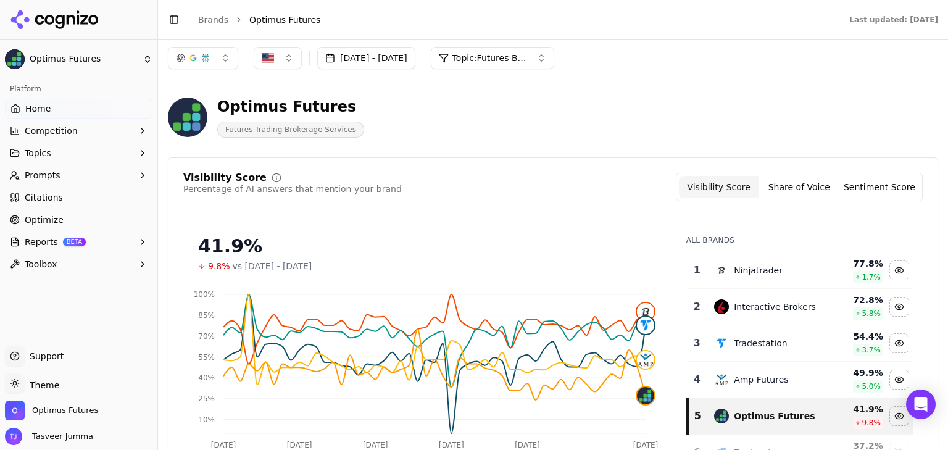
click at [364, 51] on button "[DATE] - [DATE]" at bounding box center [366, 58] width 98 height 22
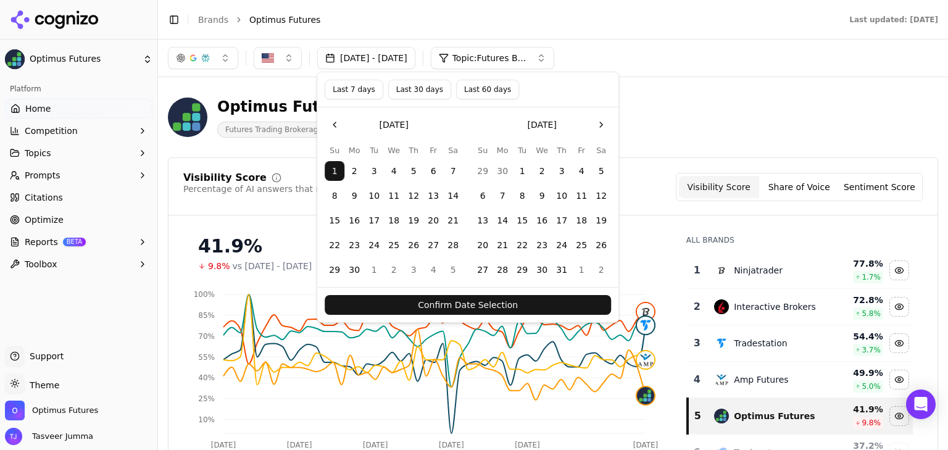
click at [332, 165] on button "1" at bounding box center [335, 171] width 20 height 20
click at [599, 125] on button "Go to the Next Month" at bounding box center [601, 125] width 20 height 20
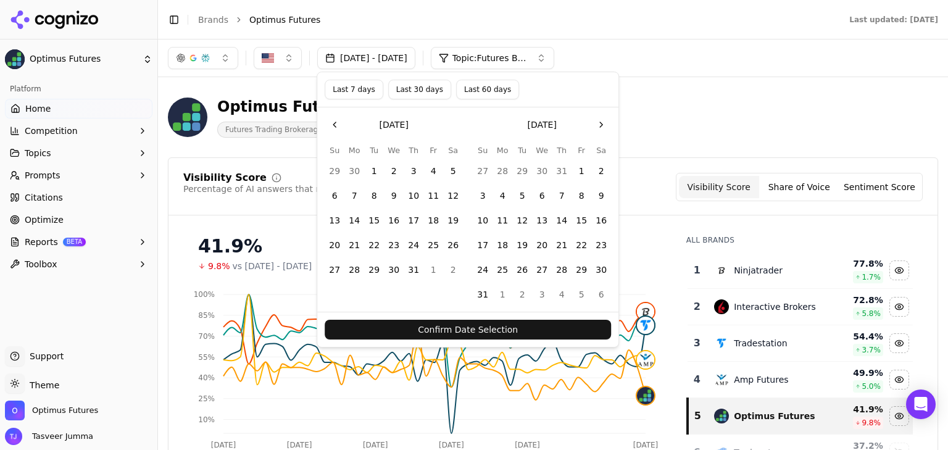
click at [599, 125] on button "Go to the Next Month" at bounding box center [601, 125] width 20 height 20
click at [343, 291] on button "31" at bounding box center [335, 295] width 20 height 20
click at [376, 61] on button "[DATE] - [DATE]" at bounding box center [366, 58] width 98 height 22
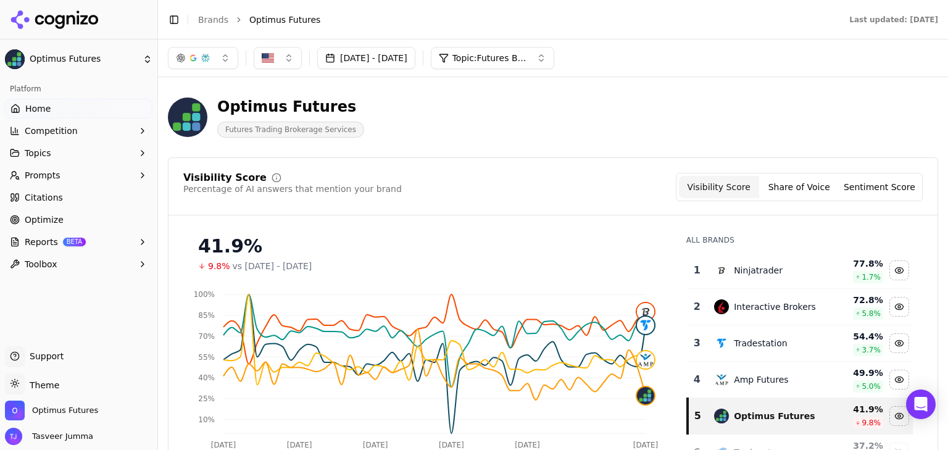
click at [376, 61] on button "[DATE] - [DATE]" at bounding box center [366, 58] width 98 height 22
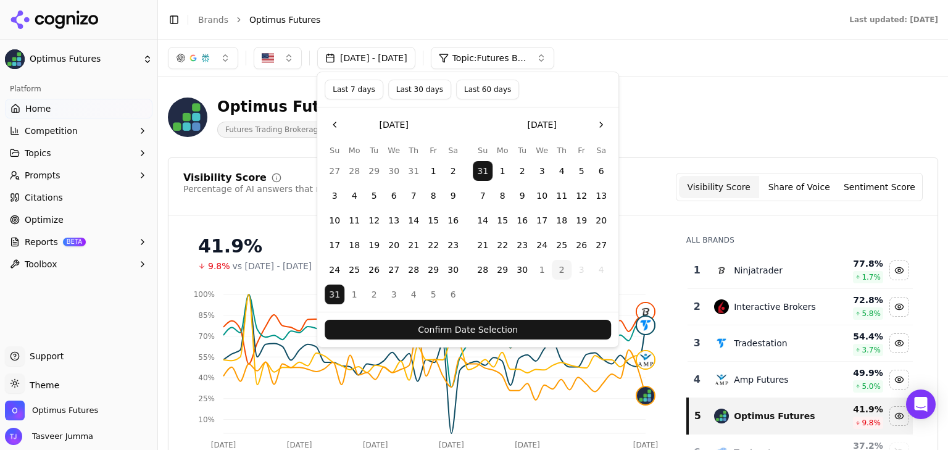
click at [316, 135] on span "Futures Trading Brokerage Services" at bounding box center [290, 130] width 147 height 16
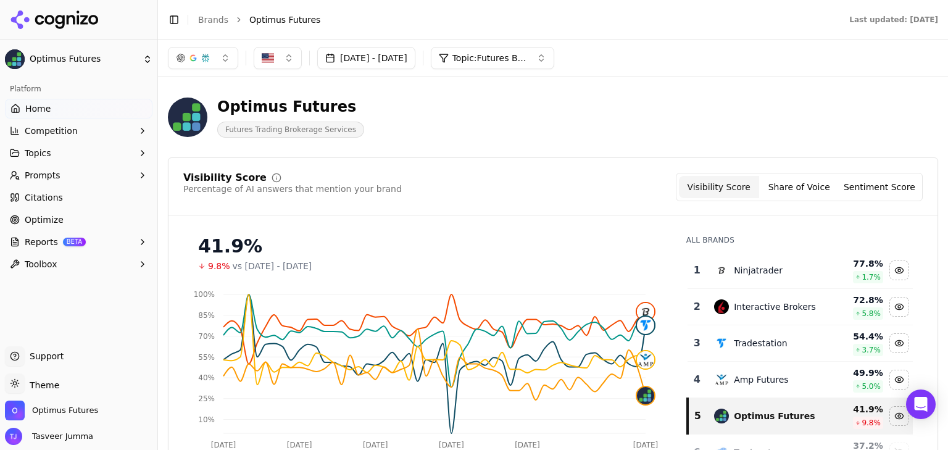
click at [343, 70] on div "Aug 03, 2025 - Oct 02, 2025 Topic: Futures Brokers" at bounding box center [553, 58] width 790 height 37
click at [361, 45] on div "Aug 03, 2025 - Oct 02, 2025 Topic: Futures Brokers" at bounding box center [553, 58] width 790 height 37
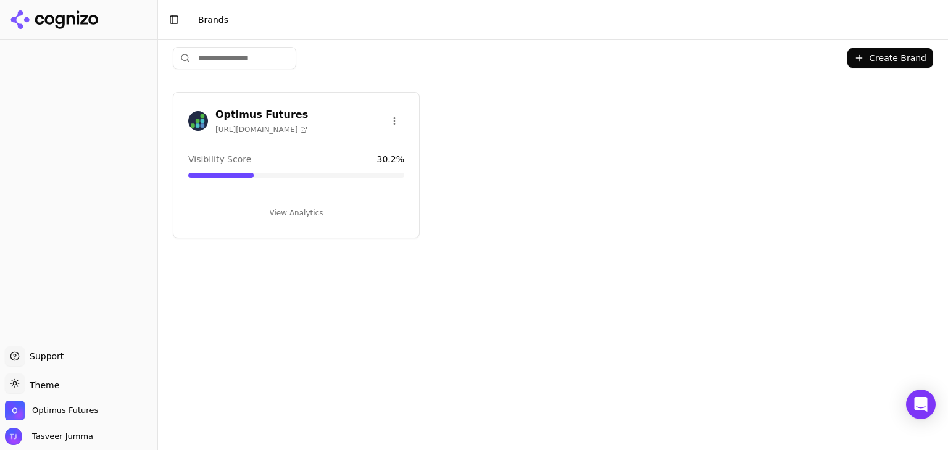
click at [307, 217] on button "View Analytics" at bounding box center [296, 213] width 216 height 20
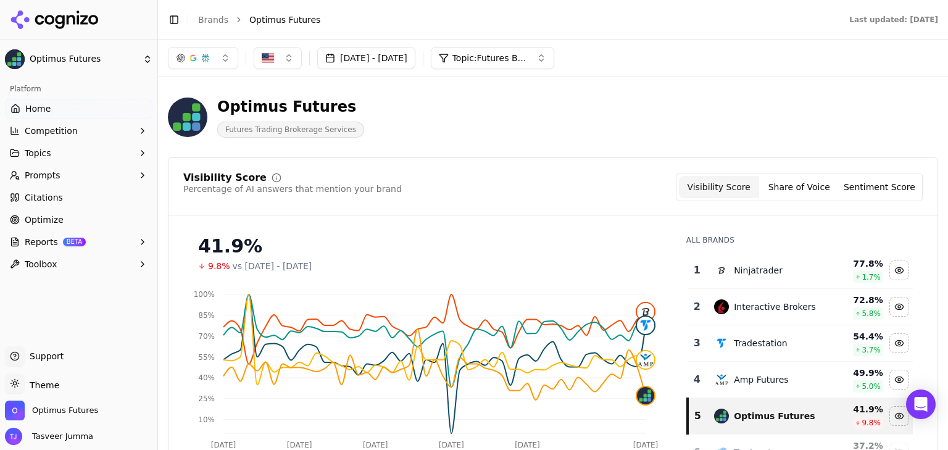
click at [415, 63] on button "[DATE] - [DATE]" at bounding box center [366, 58] width 98 height 22
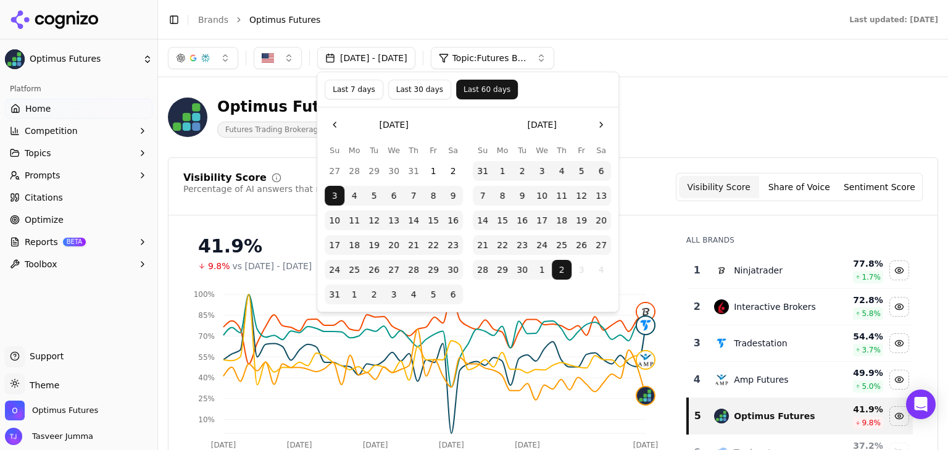
click at [331, 126] on button "Go to the Previous Month" at bounding box center [335, 125] width 20 height 20
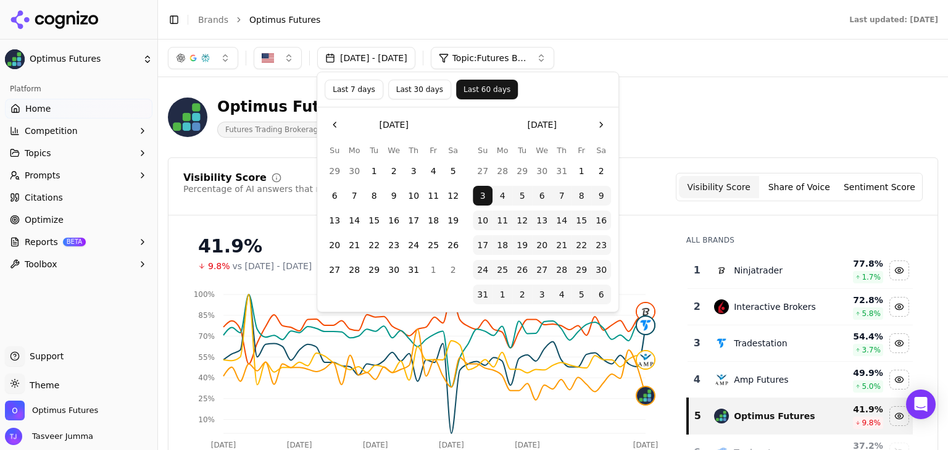
click at [331, 126] on button "Go to the Previous Month" at bounding box center [335, 125] width 20 height 20
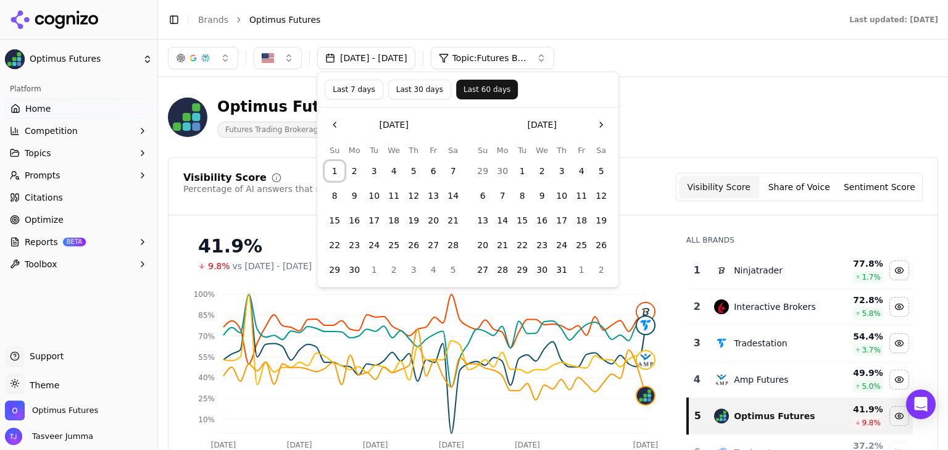
click at [333, 168] on button "1" at bounding box center [335, 171] width 20 height 20
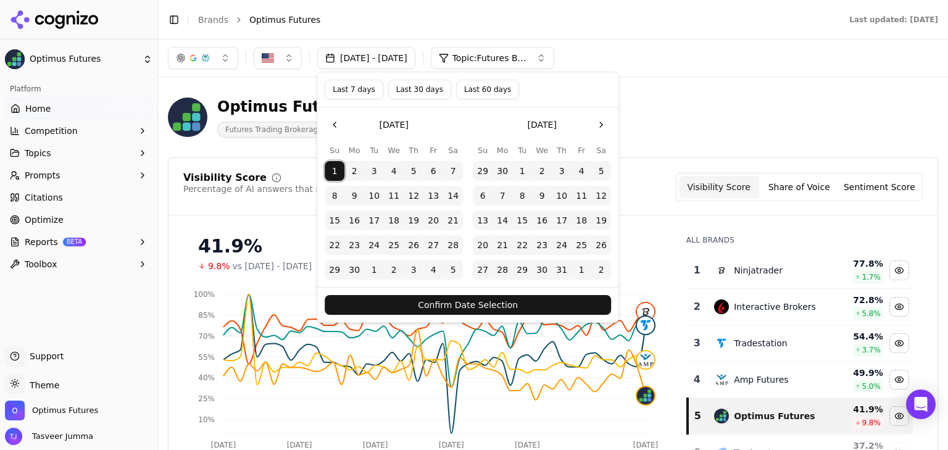
click at [608, 123] on button "Go to the Next Month" at bounding box center [601, 125] width 20 height 20
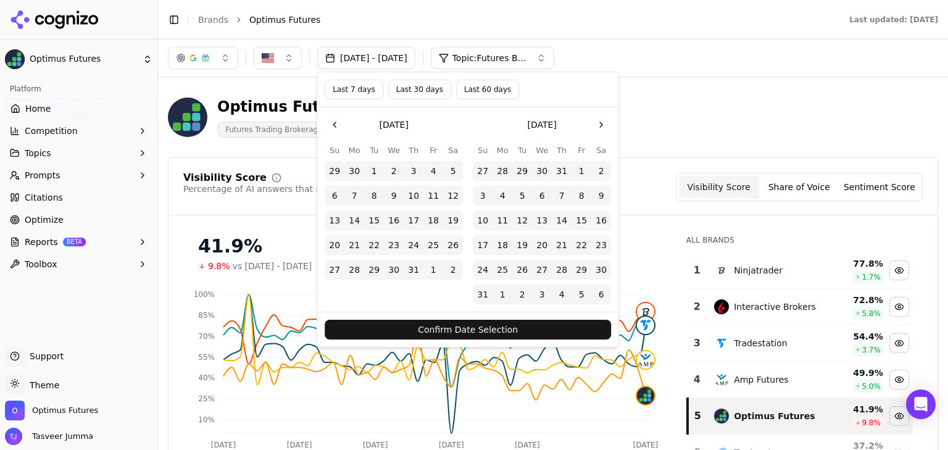
click at [608, 123] on button "Go to the Next Month" at bounding box center [601, 125] width 20 height 20
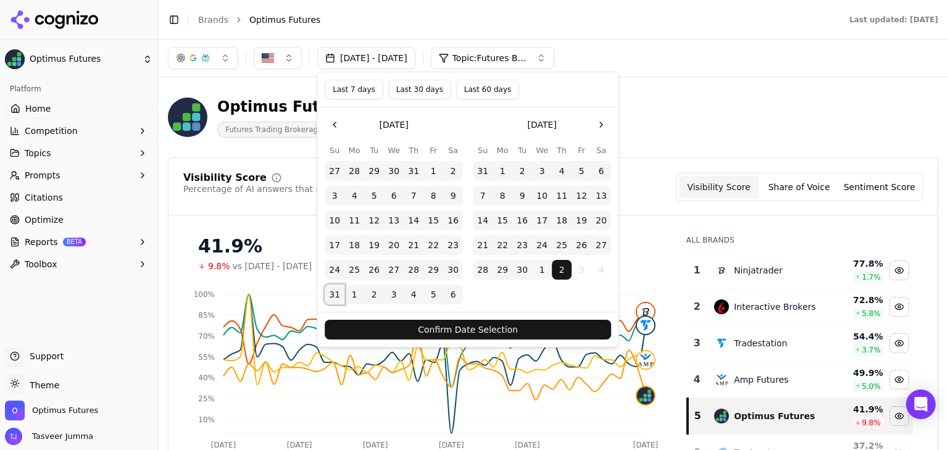
click at [334, 294] on button "31" at bounding box center [335, 295] width 20 height 20
click at [359, 332] on button "Confirm Date Selection" at bounding box center [468, 330] width 286 height 20
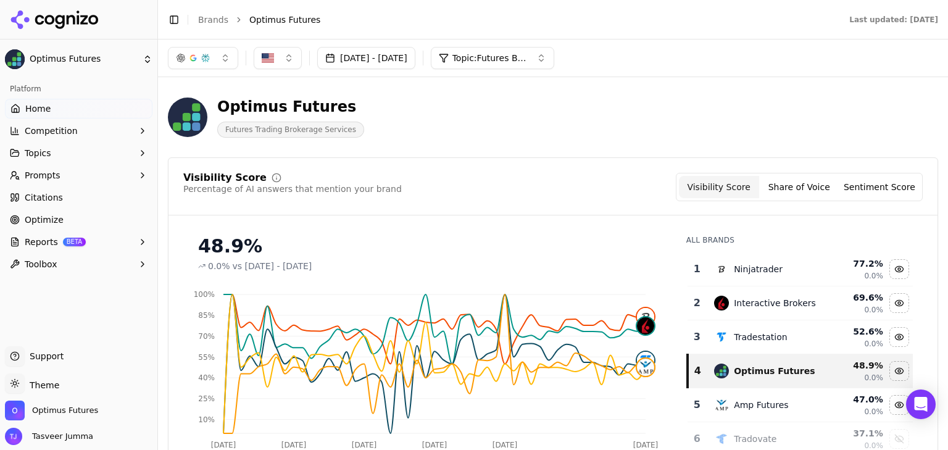
click at [554, 64] on button "Topic: Futures Brokers" at bounding box center [492, 58] width 123 height 22
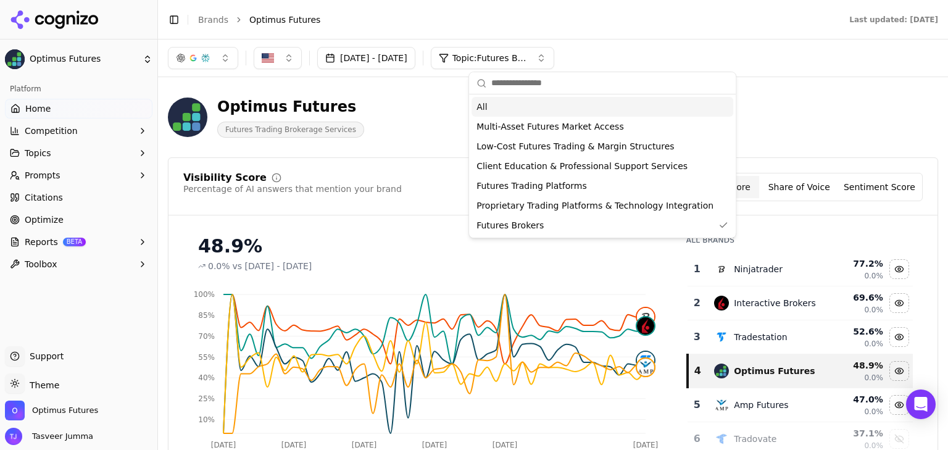
click at [544, 103] on div "All" at bounding box center [603, 107] width 262 height 20
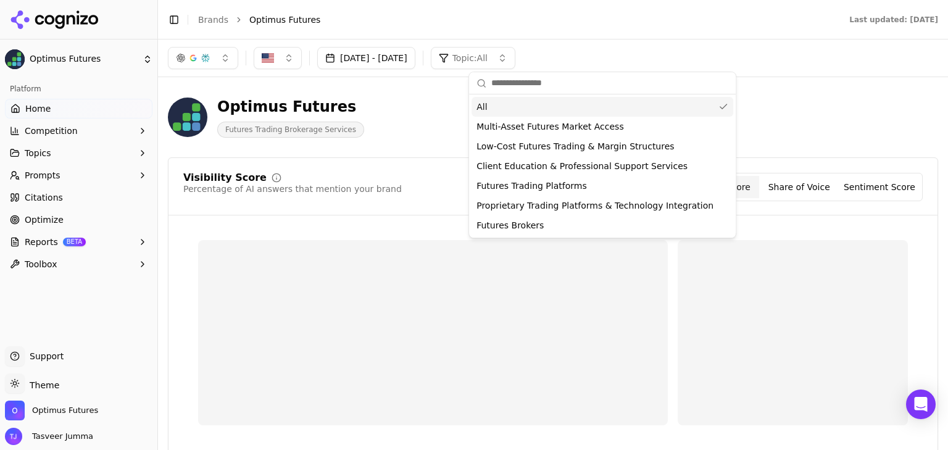
click at [501, 106] on div "All" at bounding box center [603, 107] width 262 height 20
click at [478, 106] on span "All" at bounding box center [481, 107] width 10 height 12
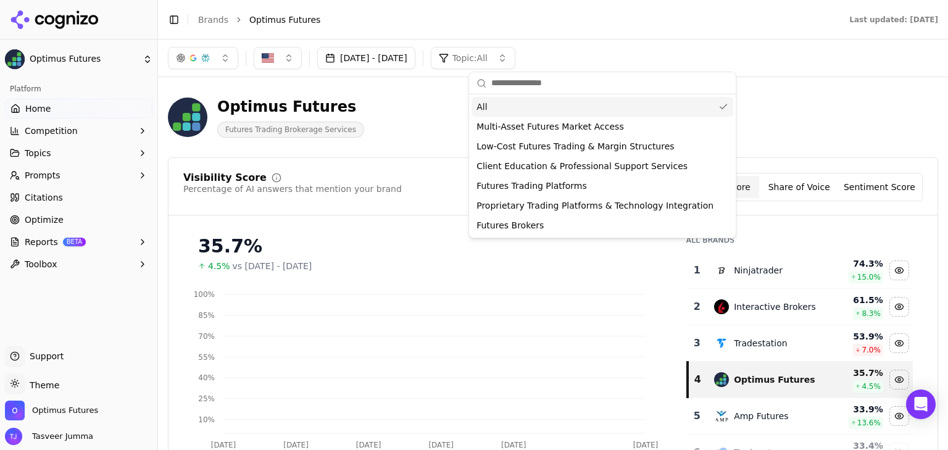
click at [488, 114] on div "All" at bounding box center [603, 107] width 262 height 20
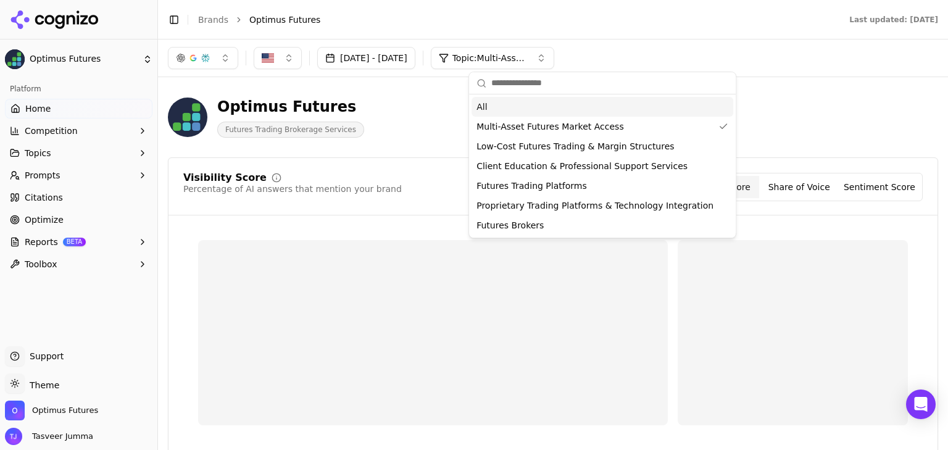
click at [444, 110] on div "Optimus Futures Futures Trading Brokerage Services" at bounding box center [444, 117] width 553 height 41
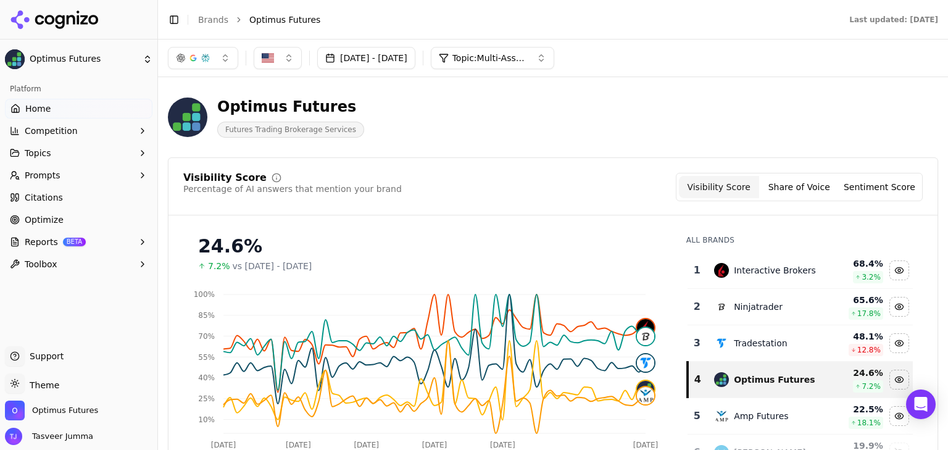
click at [554, 49] on button "Topic: Multi-Asset Futures Market Access" at bounding box center [492, 58] width 123 height 22
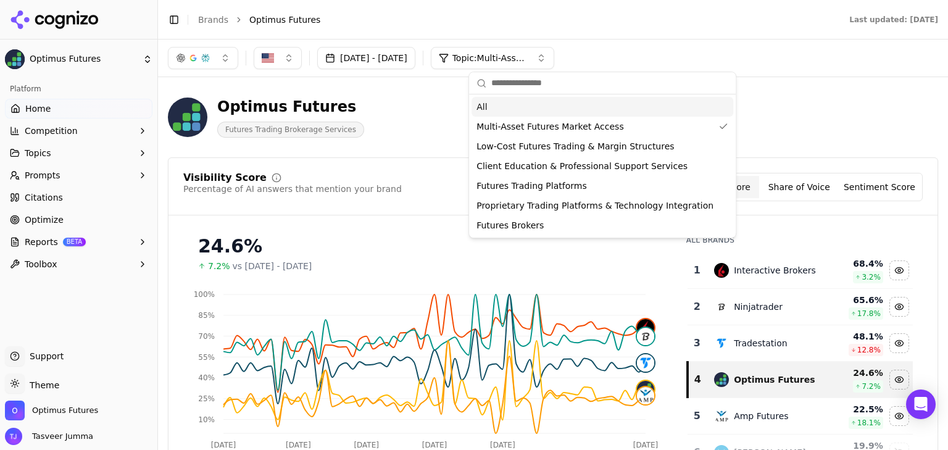
click at [530, 107] on div "All" at bounding box center [603, 107] width 262 height 20
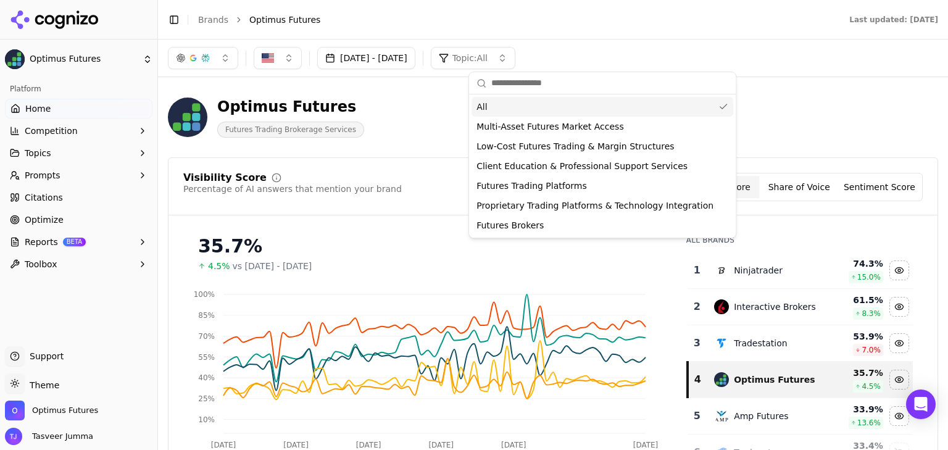
click at [809, 99] on div "Optimus Futures Futures Trading Brokerage Services" at bounding box center [553, 117] width 770 height 60
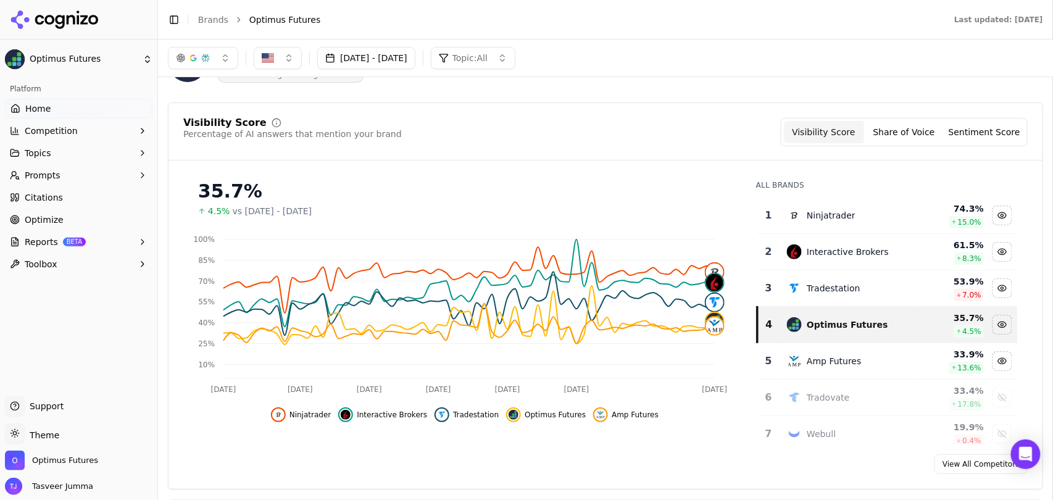
scroll to position [17, 0]
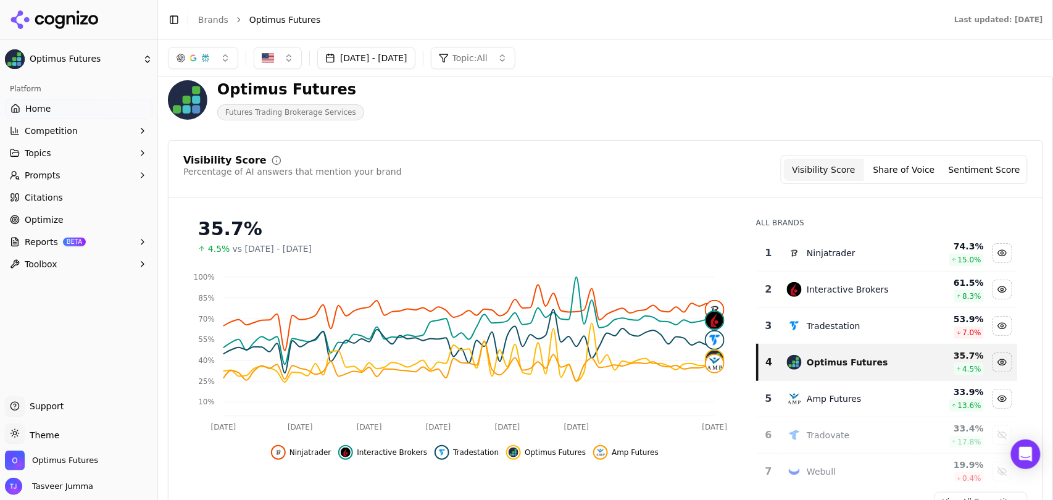
click at [911, 174] on button "Share of Voice" at bounding box center [904, 170] width 80 height 22
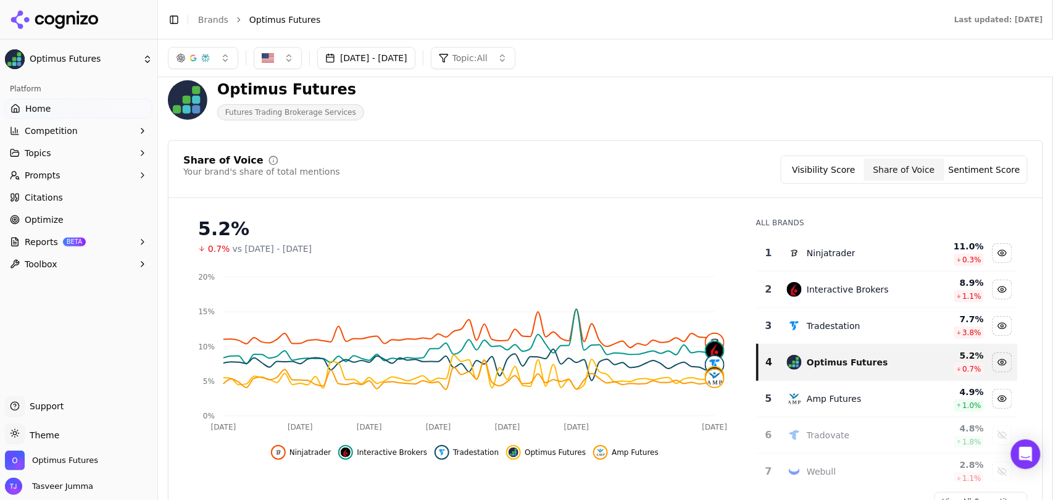
click at [947, 178] on button "Sentiment Score" at bounding box center [984, 170] width 80 height 22
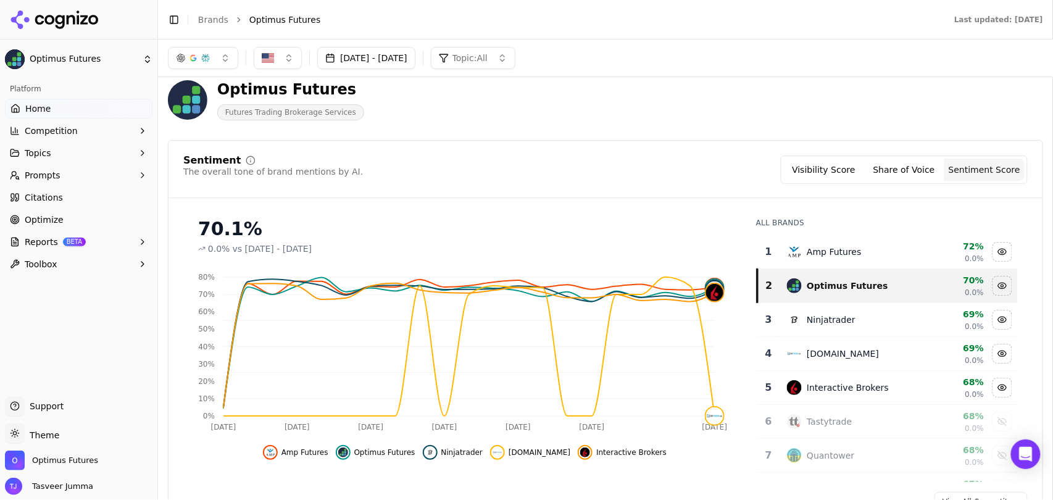
click at [822, 167] on button "Visibility Score" at bounding box center [824, 170] width 80 height 22
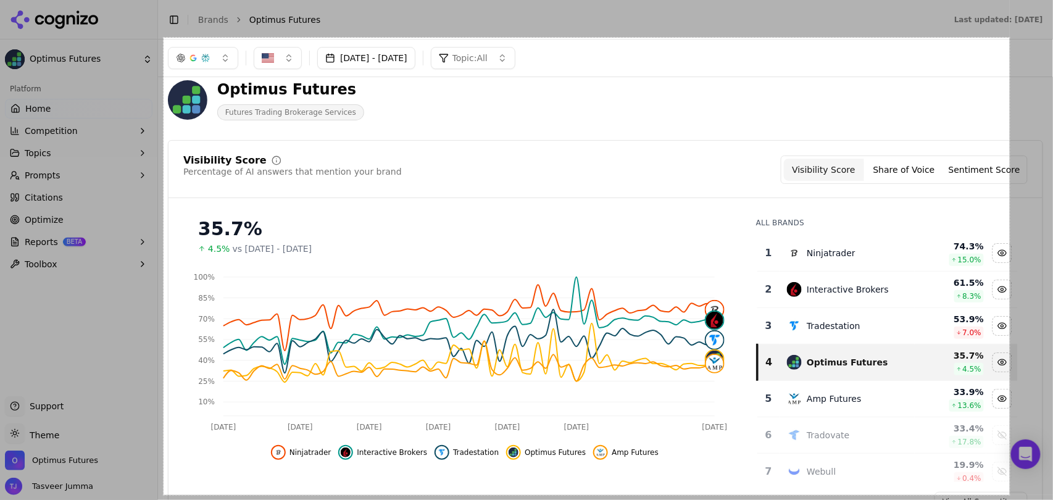
drag, startPoint x: 164, startPoint y: 38, endPoint x: 1010, endPoint y: 495, distance: 961.9
click at [947, 449] on div "1371 X 741" at bounding box center [526, 250] width 1053 height 500
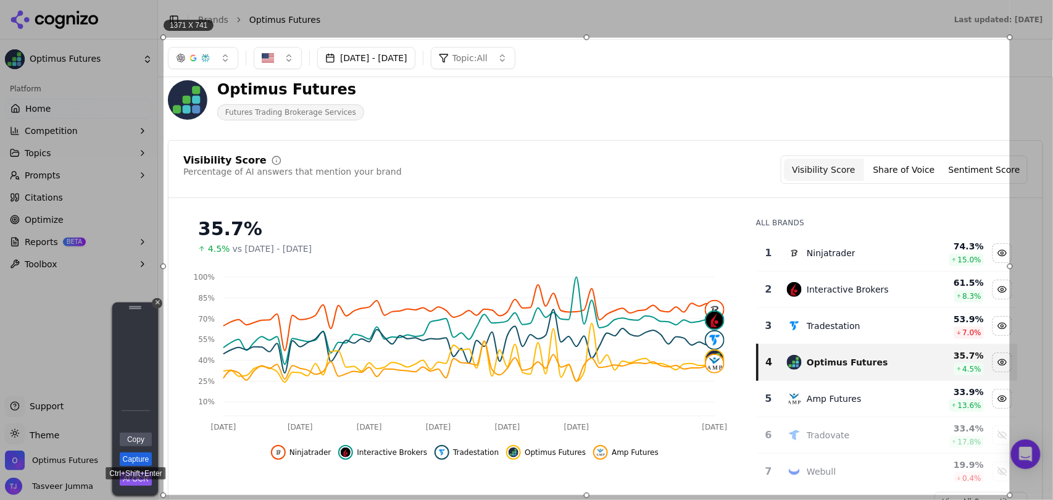
click at [141, 449] on link "Capture" at bounding box center [136, 459] width 32 height 14
